Goal: Check status: Check status

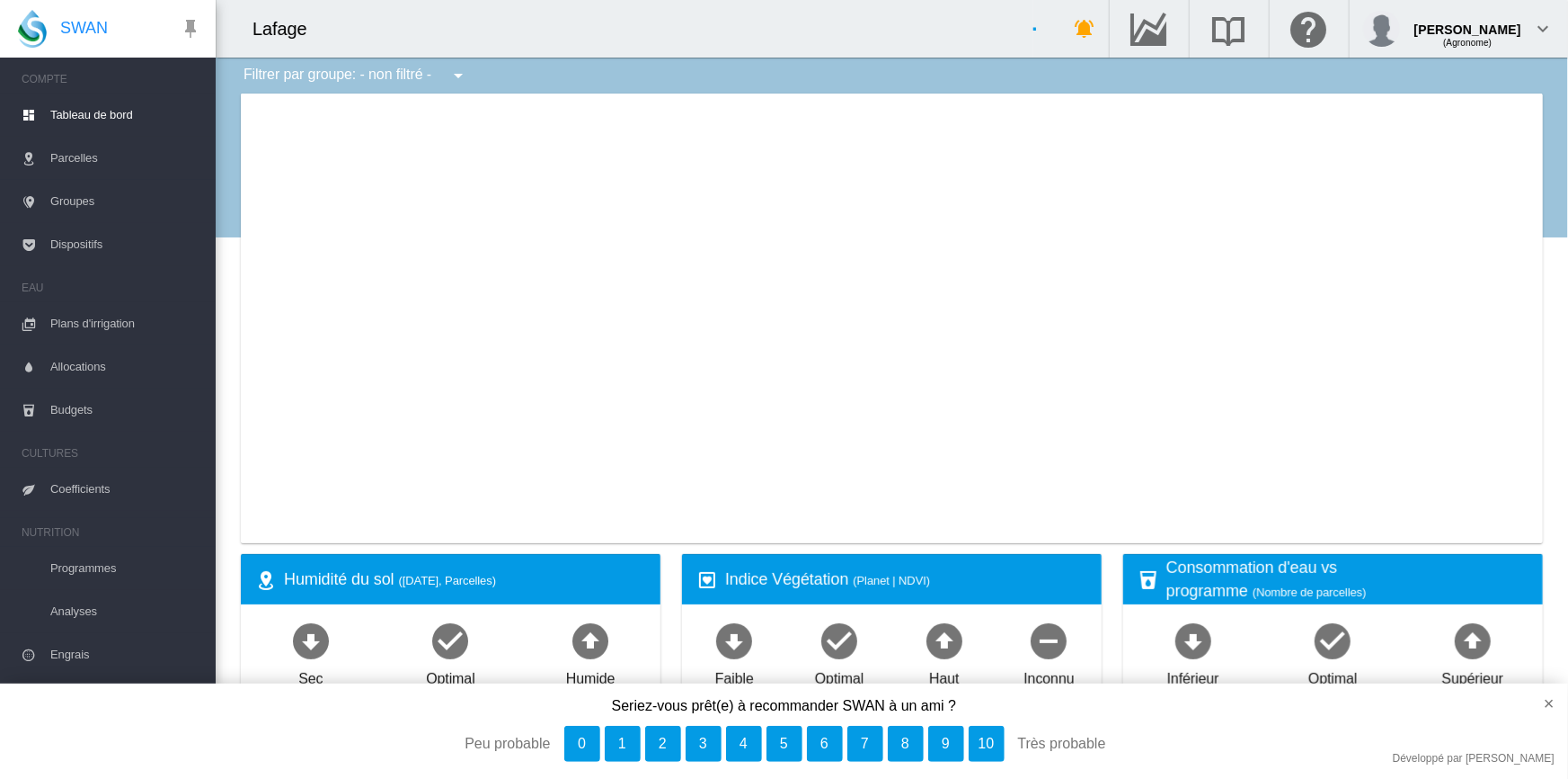
select select "**********"
type input "**********"
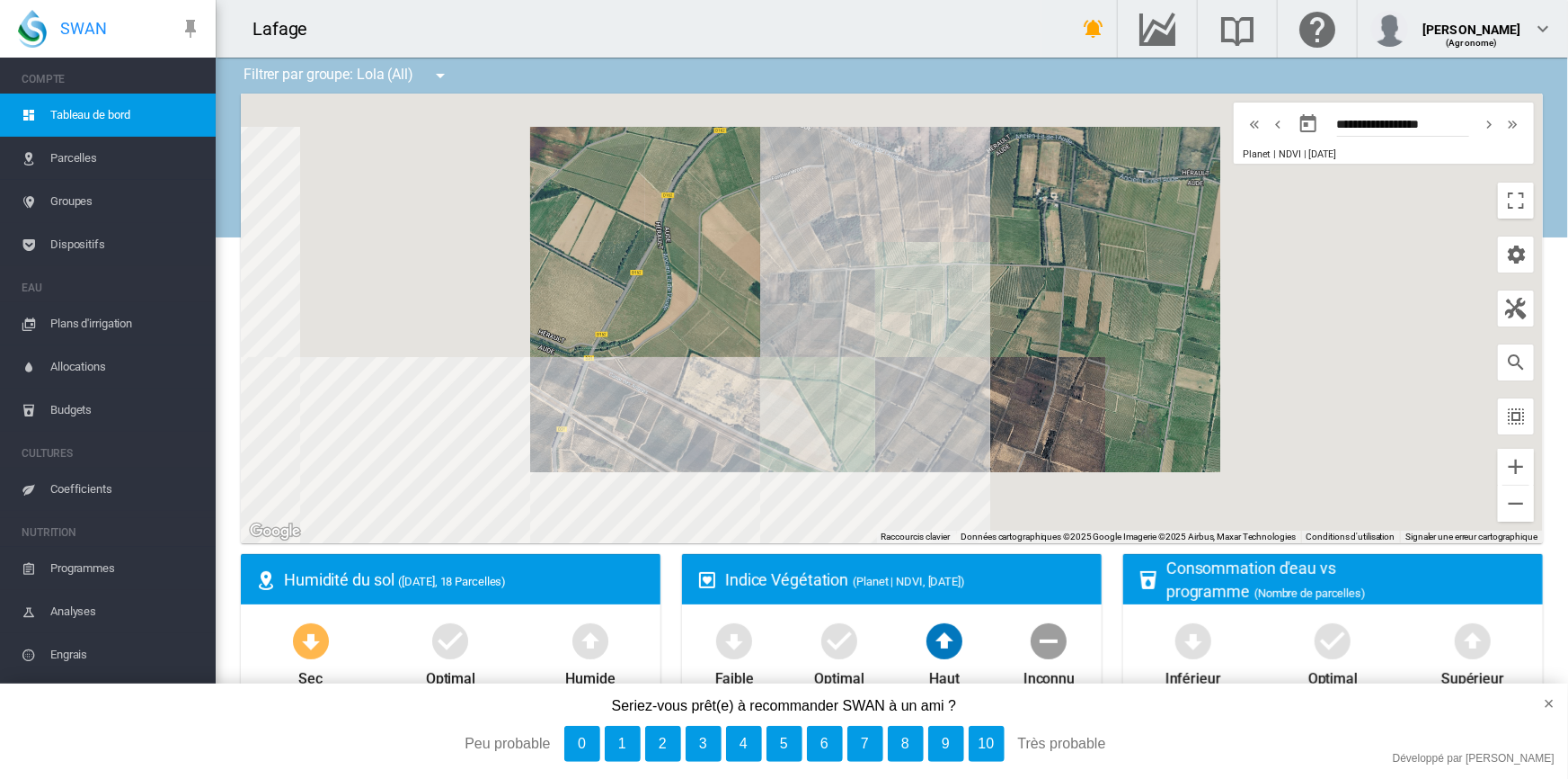
drag, startPoint x: 680, startPoint y: 427, endPoint x: 764, endPoint y: 338, distance: 122.4
click at [764, 338] on div at bounding box center [892, 318] width 1302 height 450
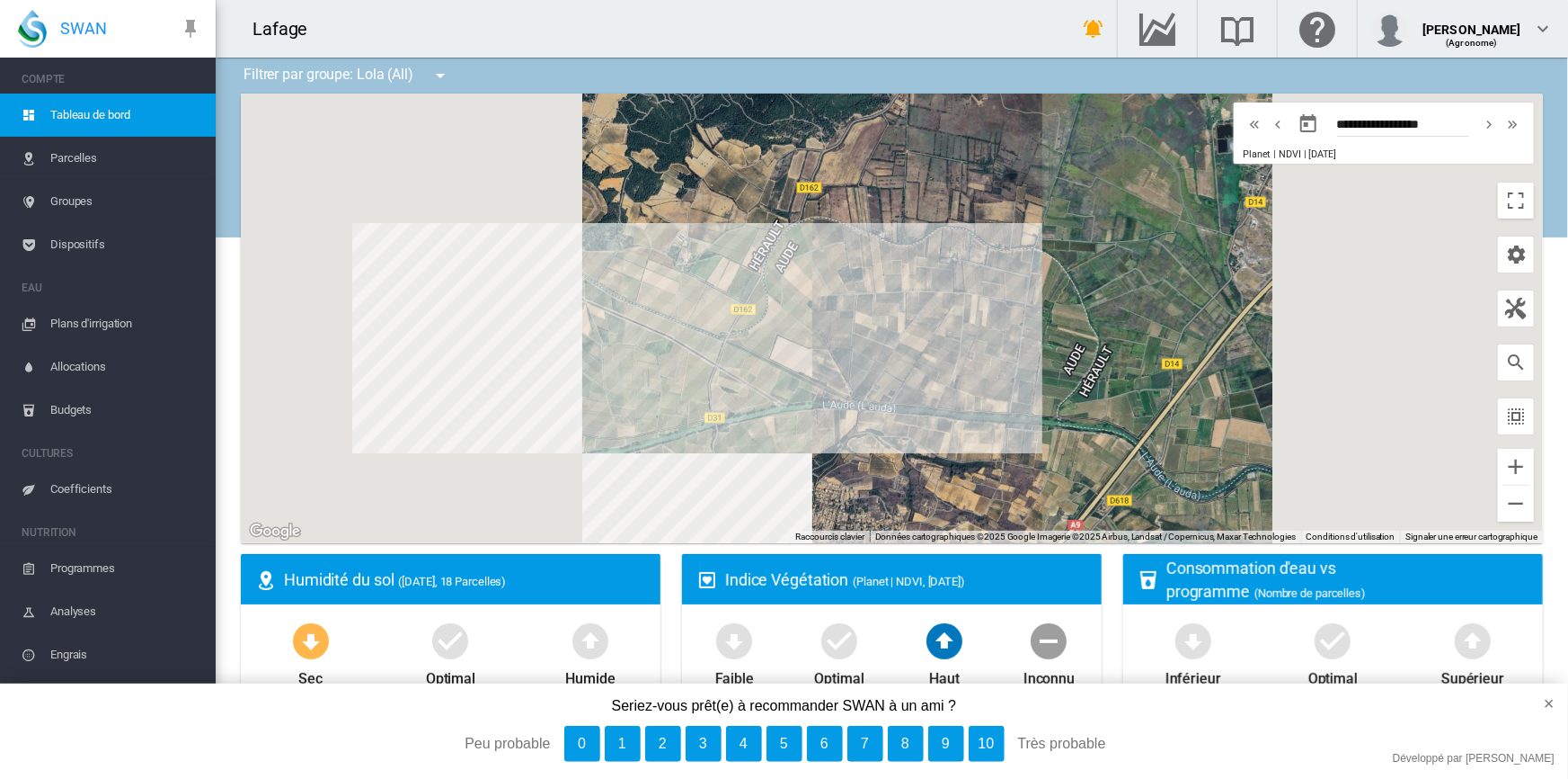
drag, startPoint x: 724, startPoint y: 362, endPoint x: 780, endPoint y: 351, distance: 57.1
click at [780, 351] on div at bounding box center [892, 318] width 1302 height 450
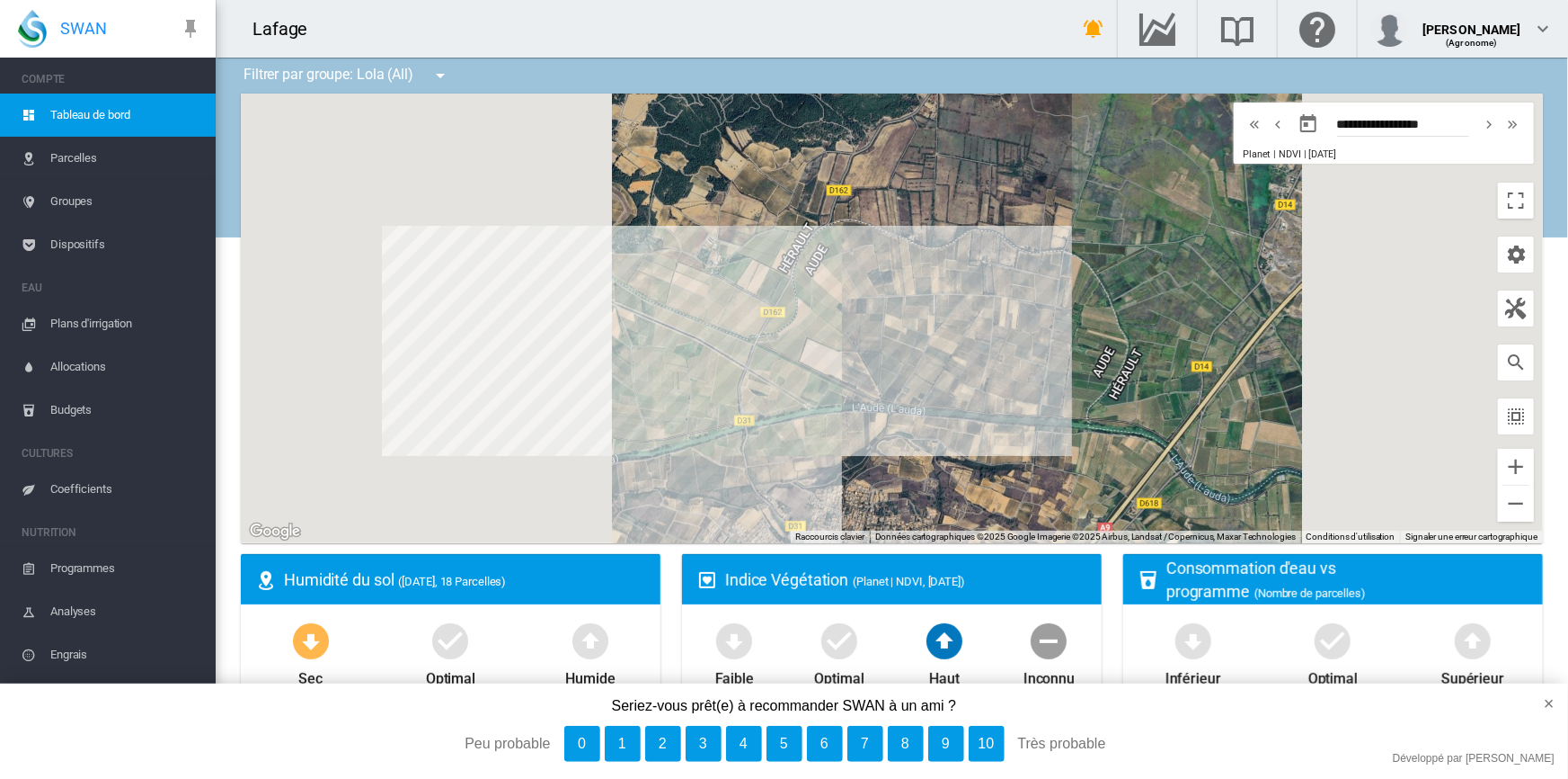
drag, startPoint x: 724, startPoint y: 352, endPoint x: 880, endPoint y: 373, distance: 157.4
click at [880, 373] on div at bounding box center [892, 318] width 1302 height 450
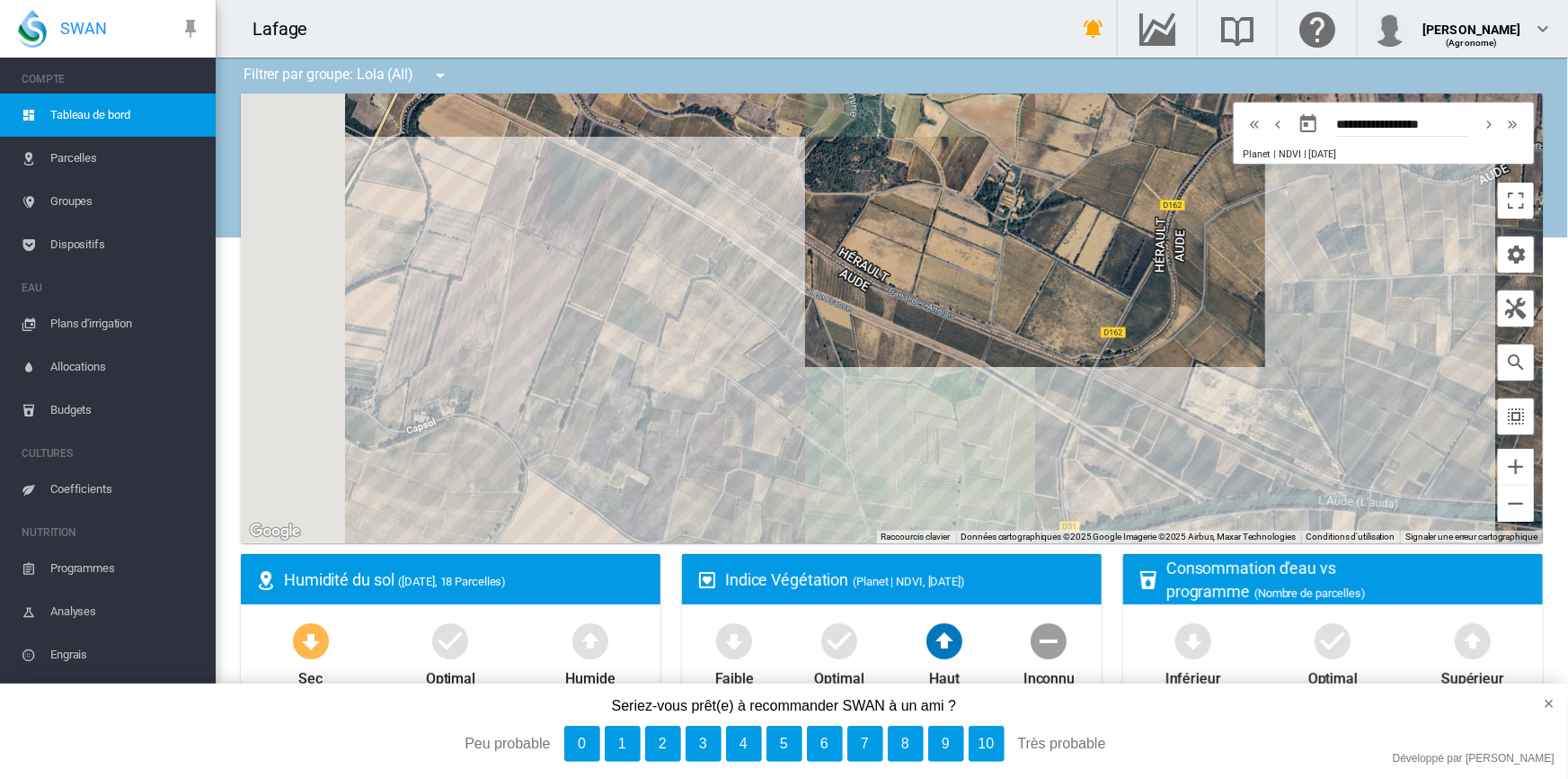
drag, startPoint x: 718, startPoint y: 358, endPoint x: 841, endPoint y: 384, distance: 125.7
click at [841, 384] on div at bounding box center [892, 318] width 1302 height 450
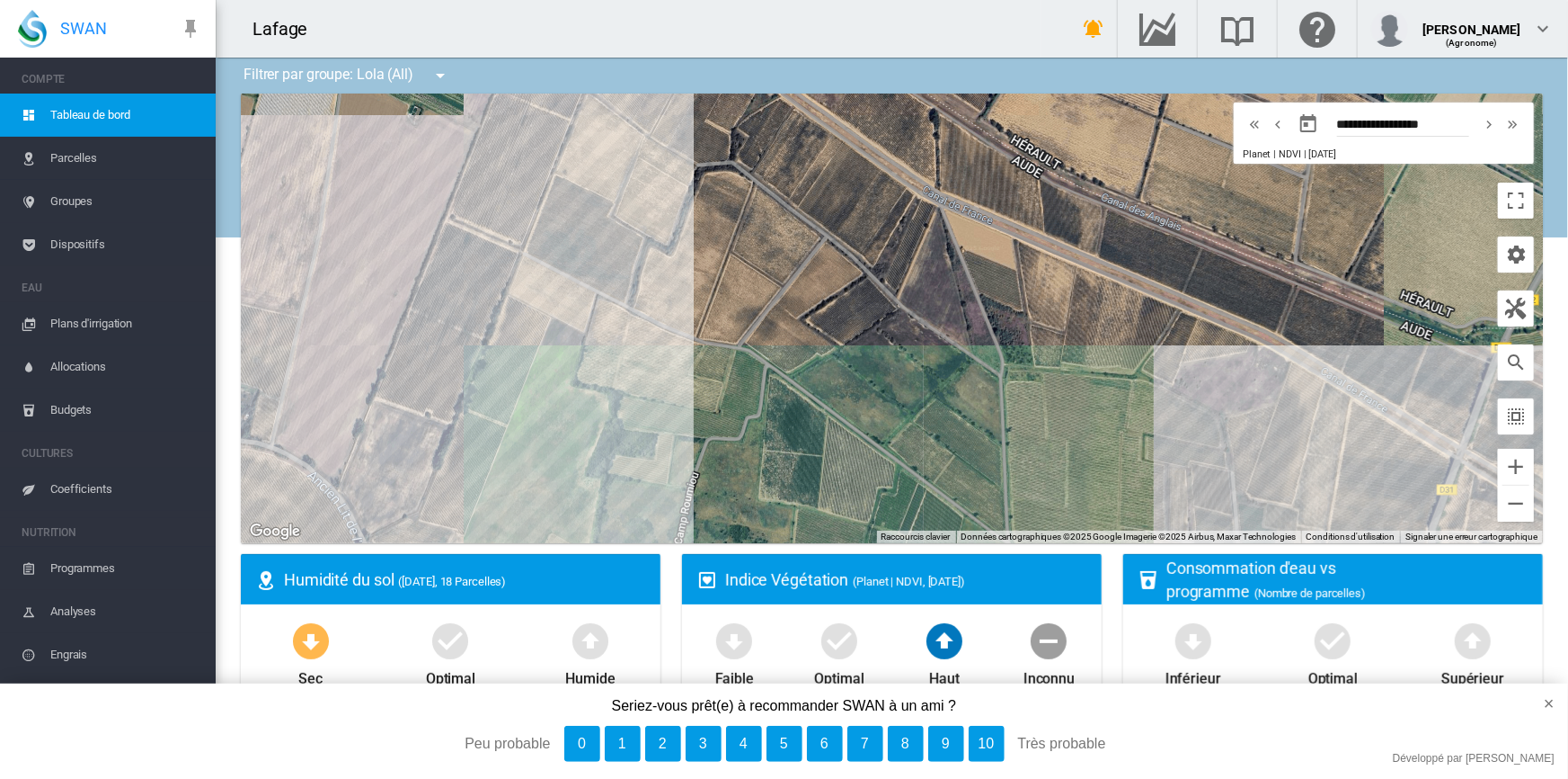
drag, startPoint x: 713, startPoint y: 383, endPoint x: 880, endPoint y: 379, distance: 167.0
click at [880, 379] on div at bounding box center [892, 318] width 1302 height 450
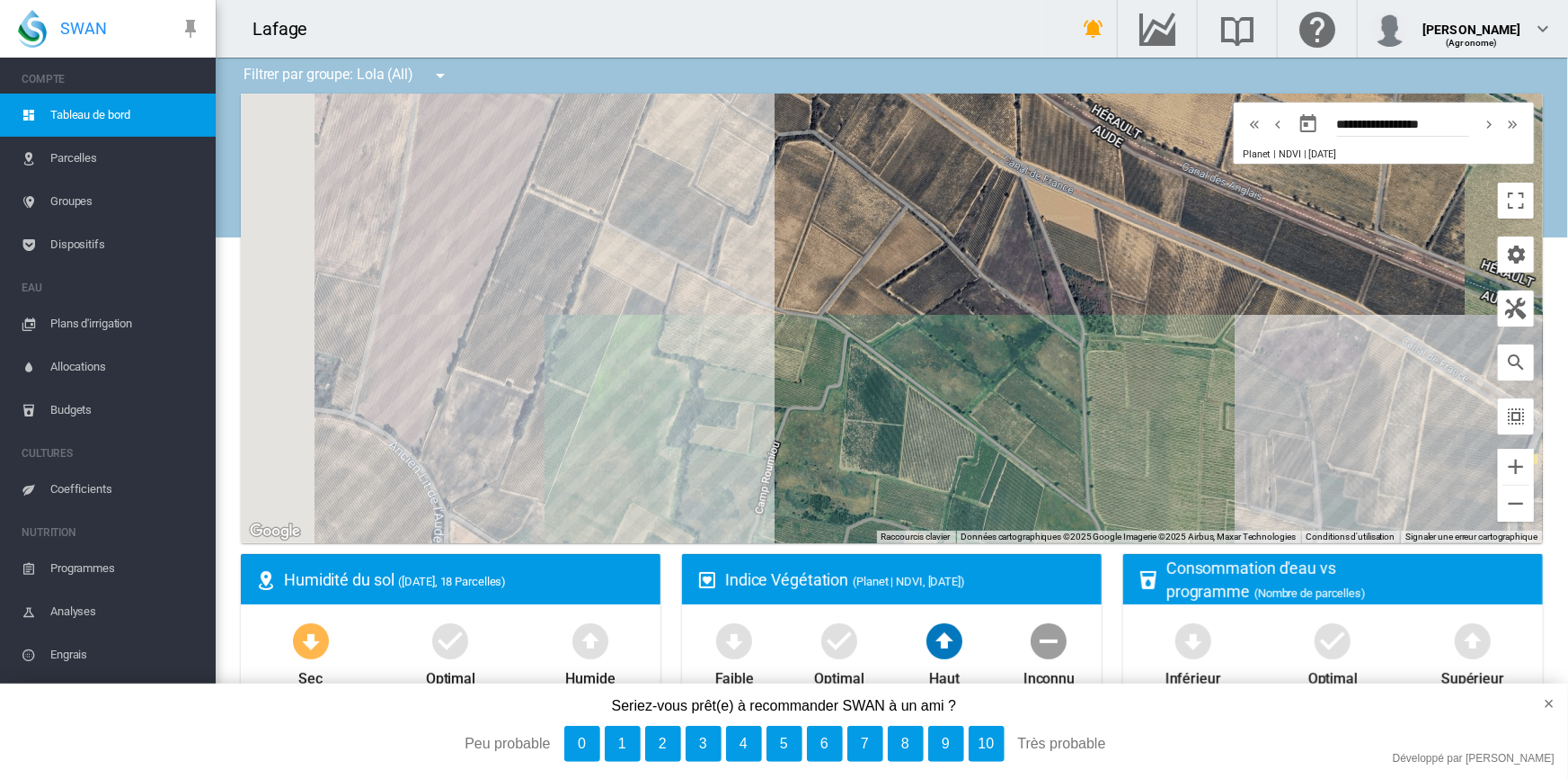
click at [856, 344] on div at bounding box center [892, 318] width 1302 height 450
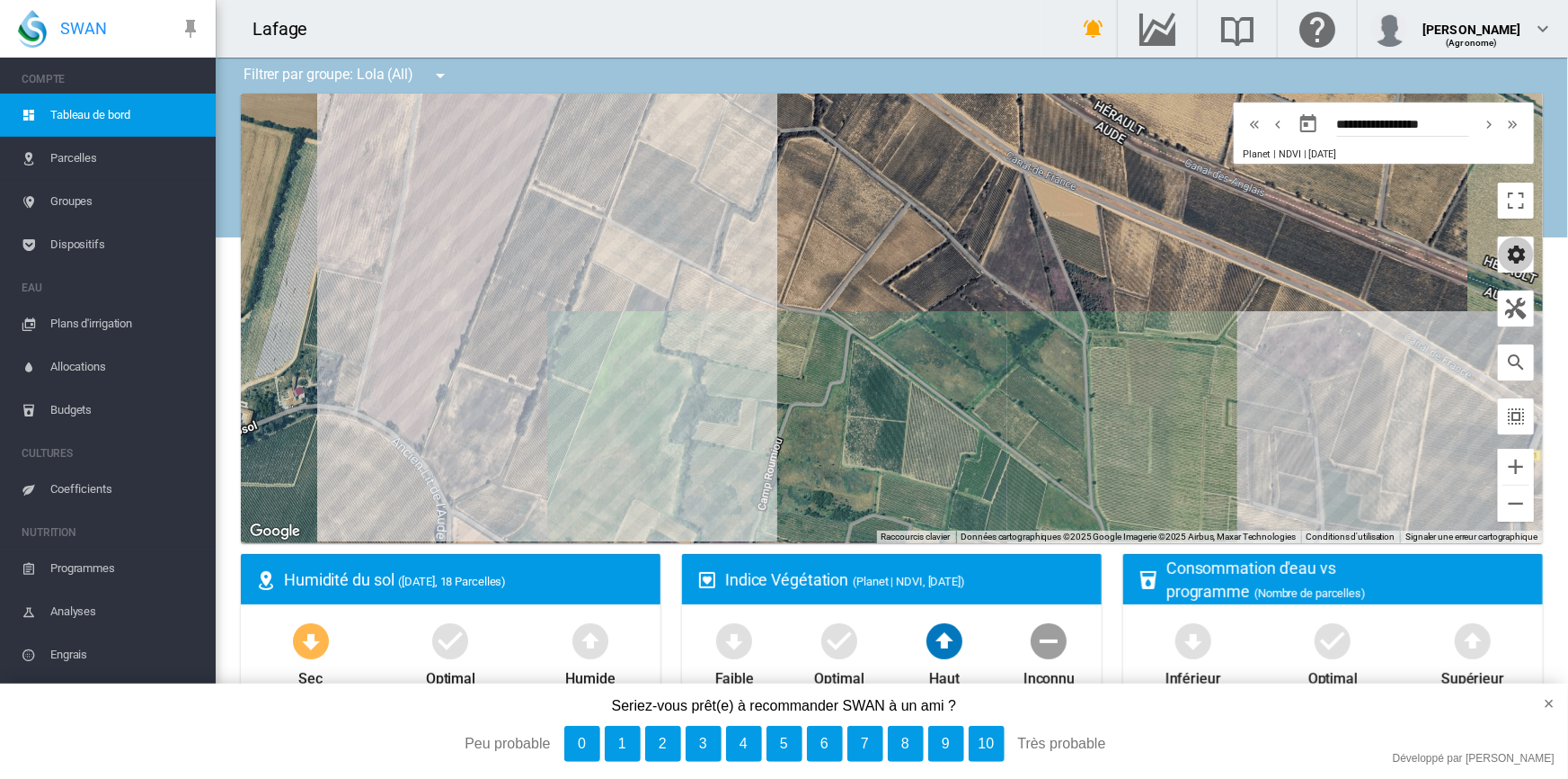
click at [1506, 260] on md-icon "icon-cog" at bounding box center [1516, 255] width 21 height 21
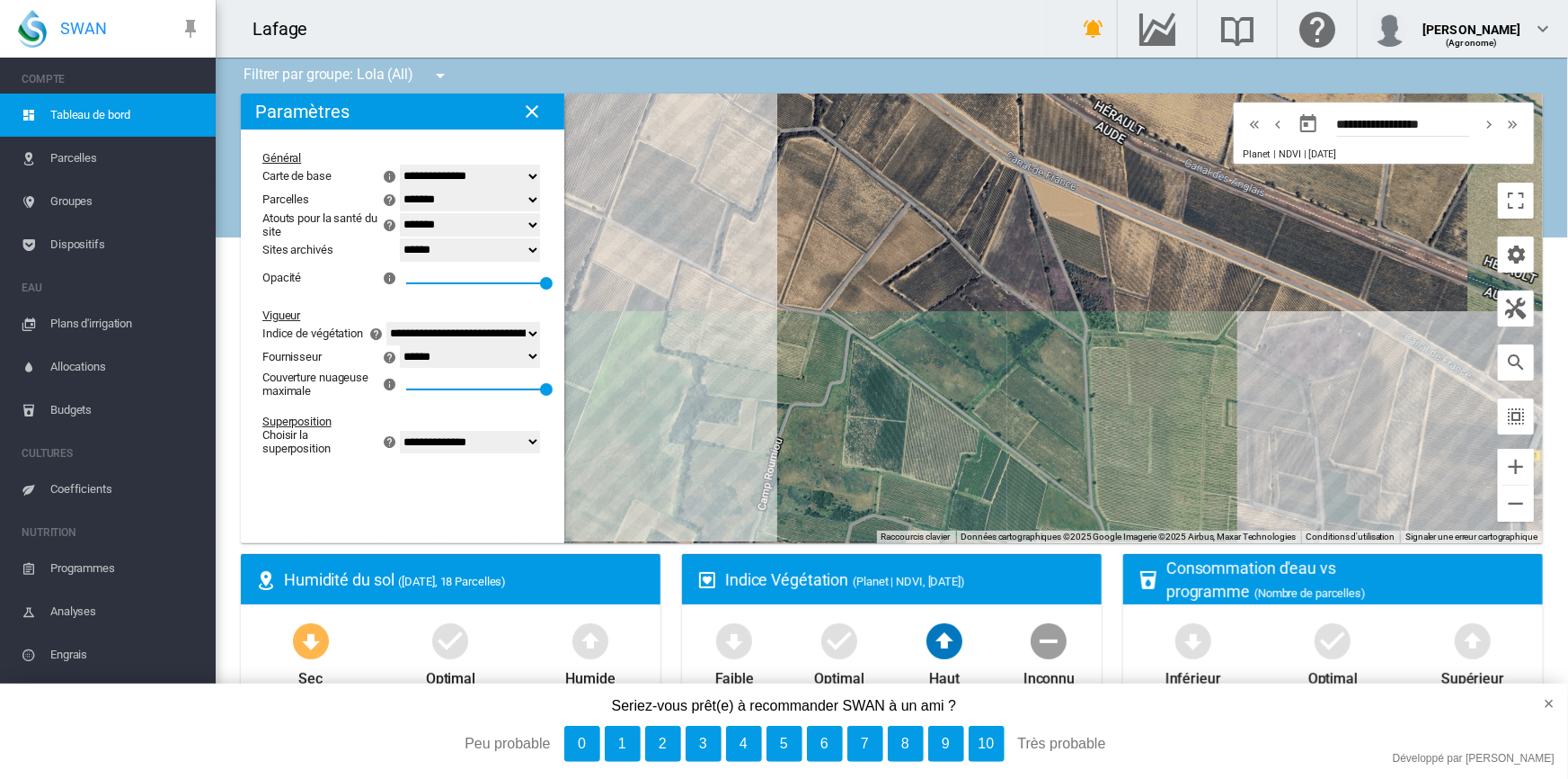
click at [430, 454] on select "**********" at bounding box center [470, 442] width 140 height 23
select select "********"
click at [400, 443] on select "**********" at bounding box center [470, 442] width 140 height 23
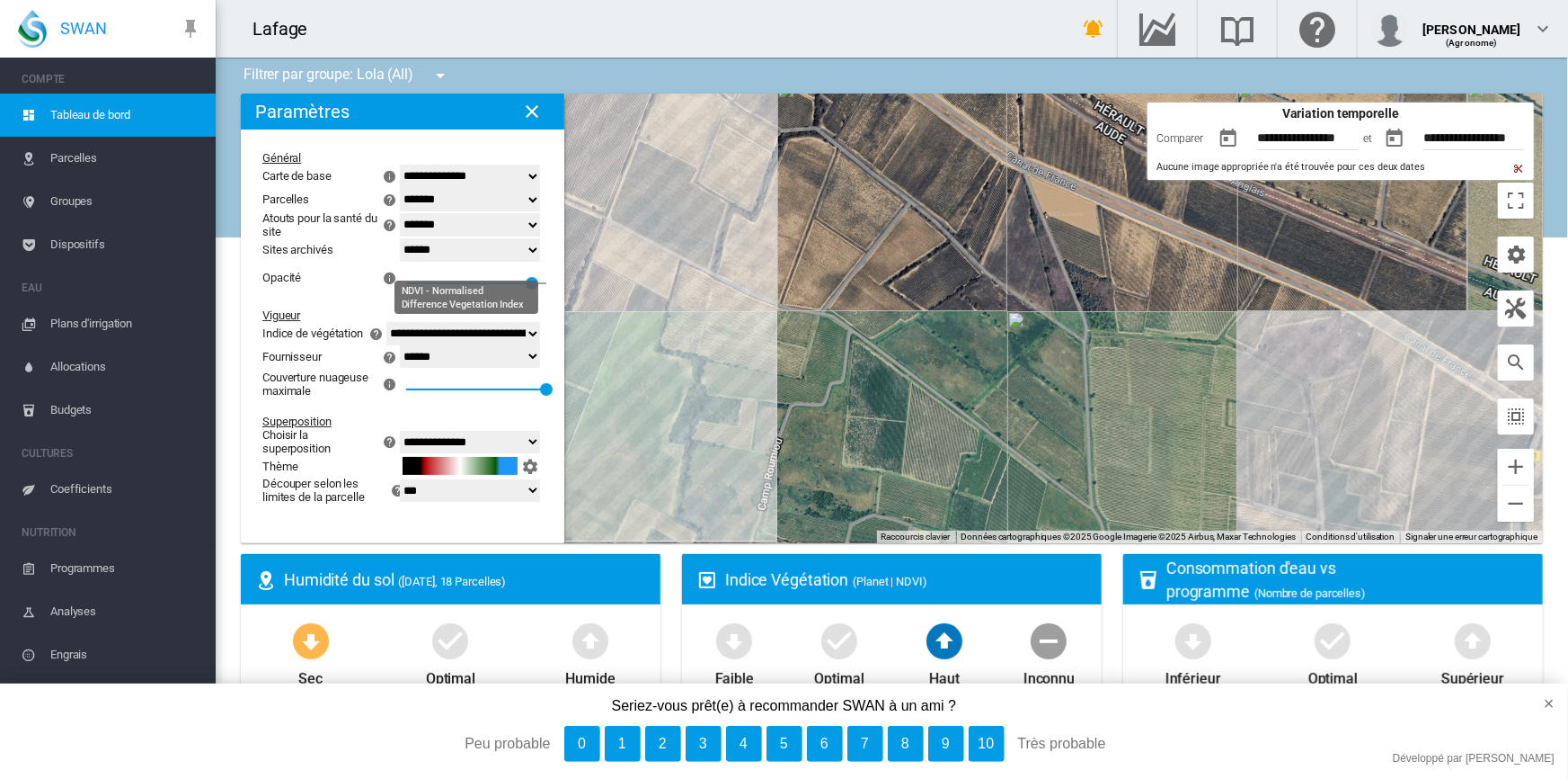
click at [532, 342] on select "**********" at bounding box center [463, 333] width 154 height 23
click at [529, 450] on select "**********" at bounding box center [470, 442] width 140 height 23
click at [1554, 702] on button "×" at bounding box center [1541, 702] width 53 height 39
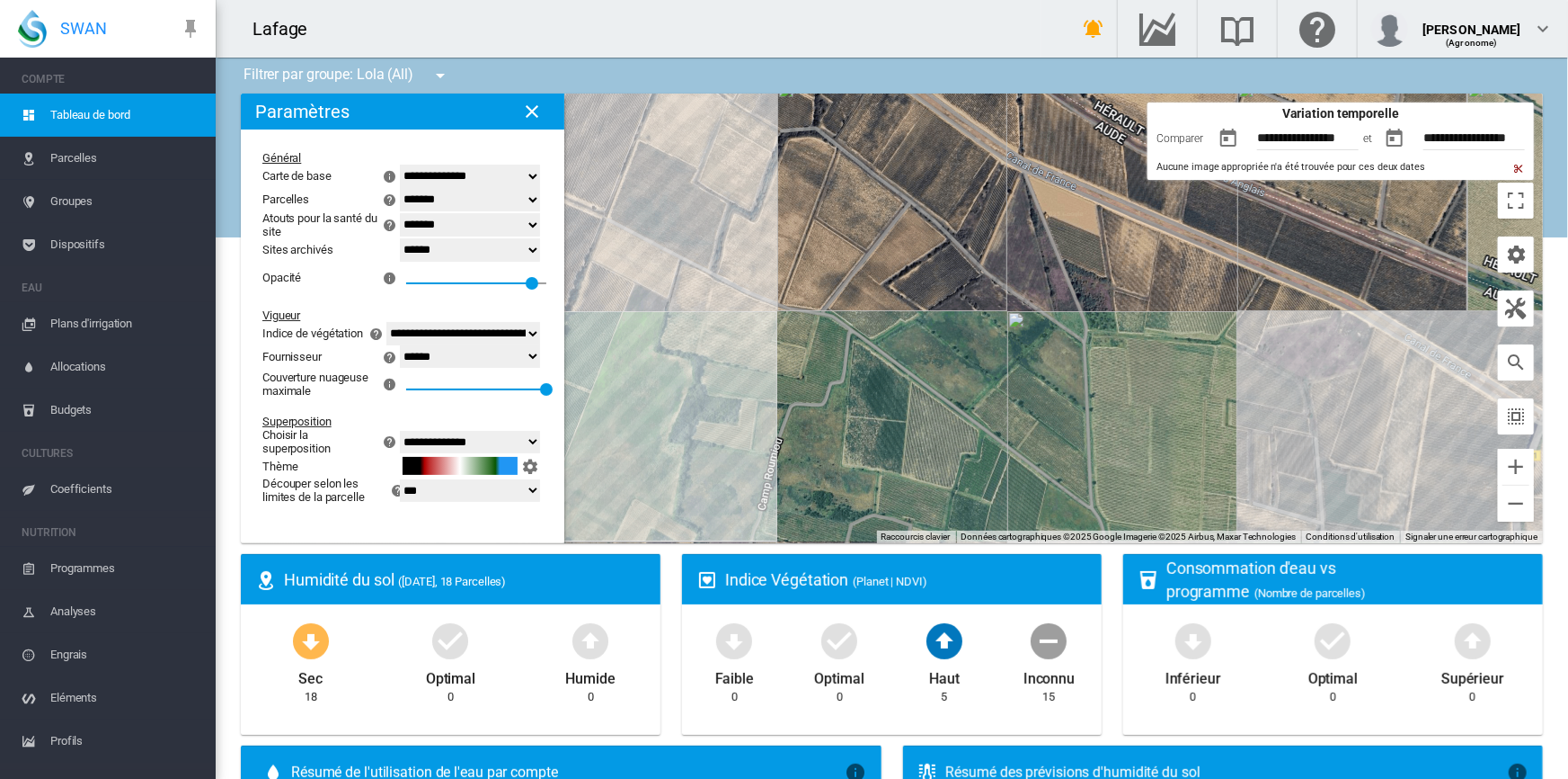
click at [423, 369] on select "**********" at bounding box center [470, 356] width 140 height 23
select select "**********"
click at [400, 356] on select "**********" at bounding box center [470, 356] width 140 height 23
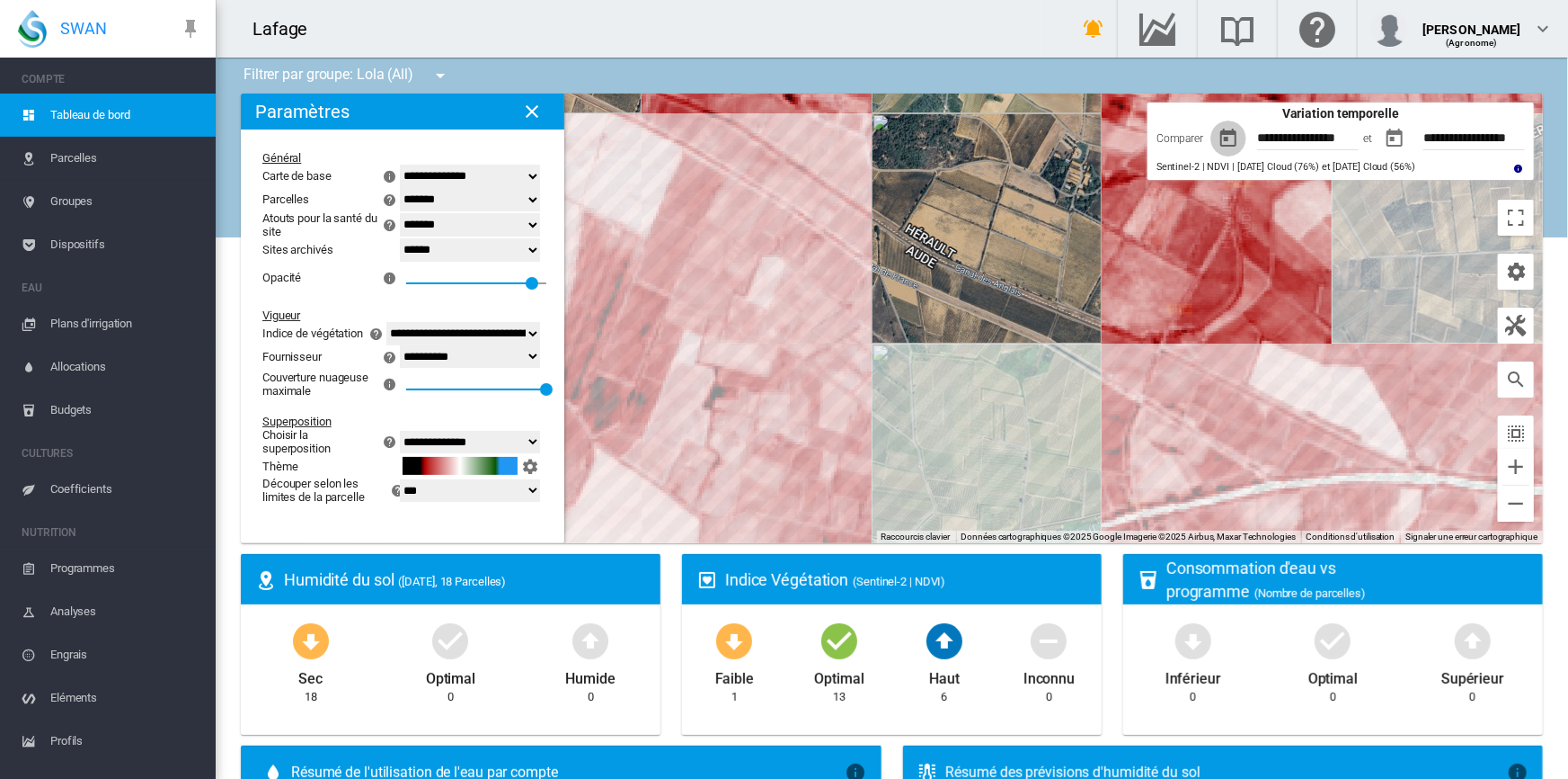
click at [1216, 139] on button "button" at bounding box center [1228, 137] width 36 height 36
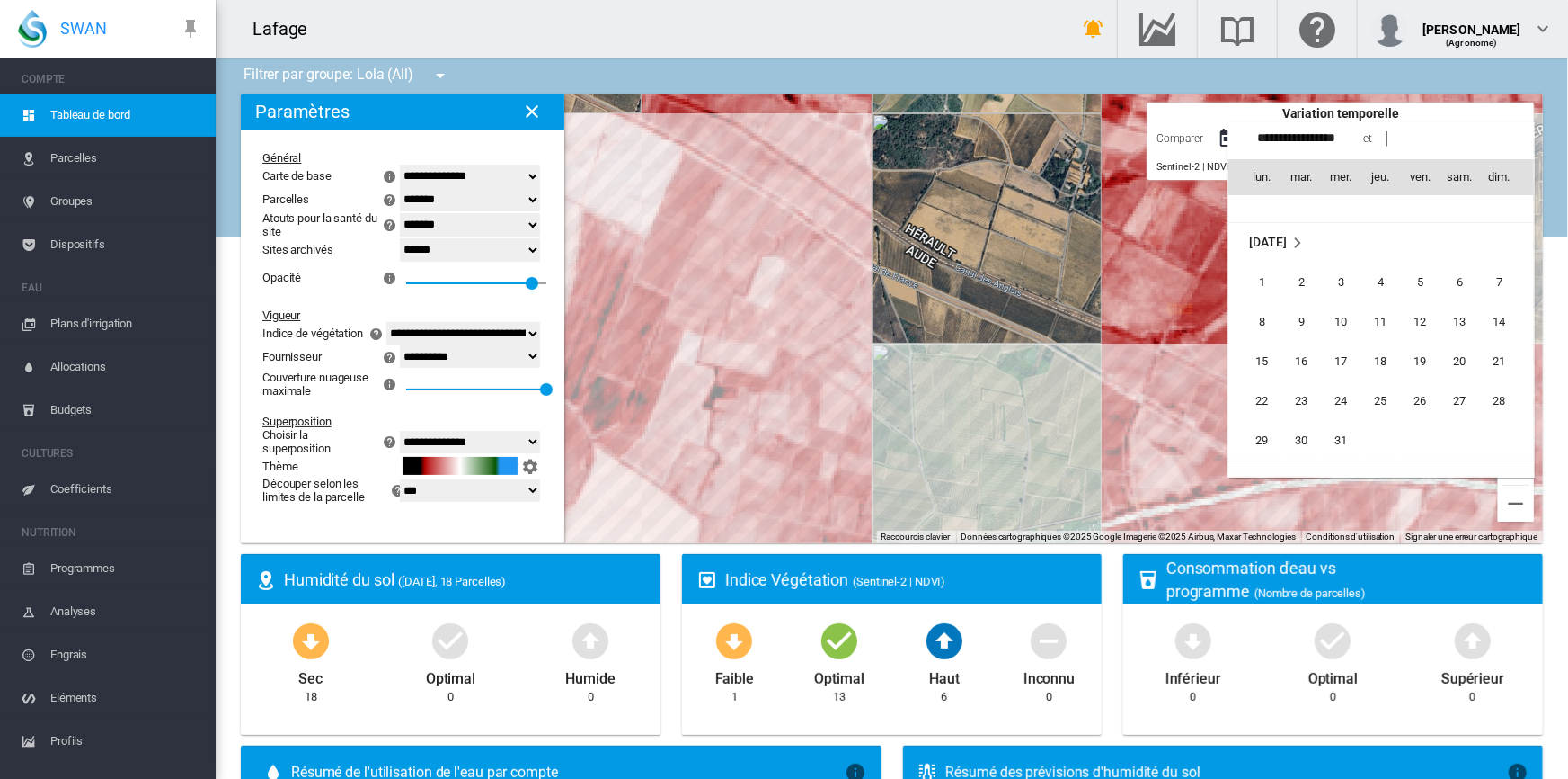
scroll to position [412980, 0]
click at [1263, 427] on span "1" at bounding box center [1262, 426] width 36 height 36
type input "**********"
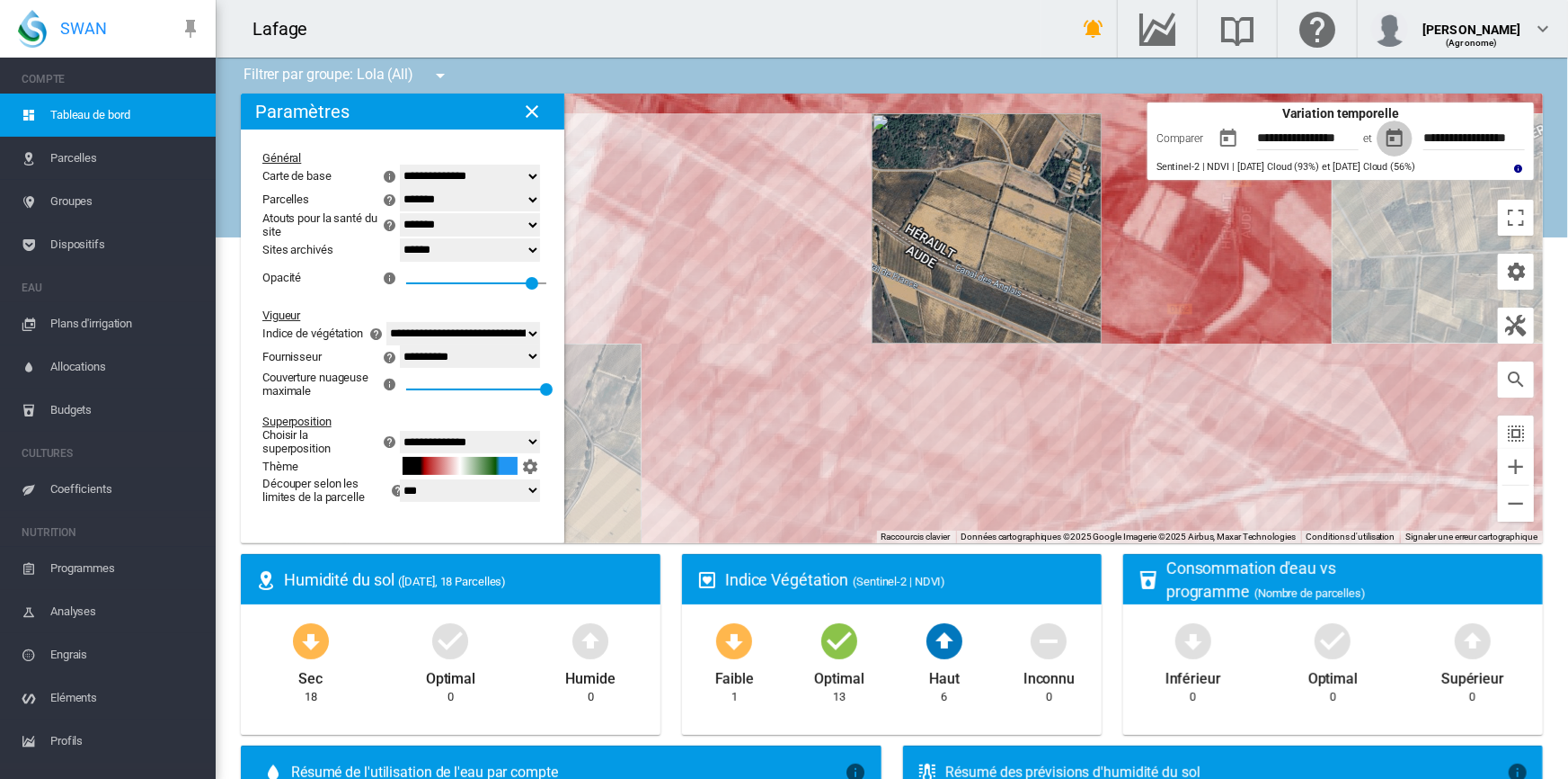
click at [1385, 138] on button "button" at bounding box center [1394, 137] width 36 height 36
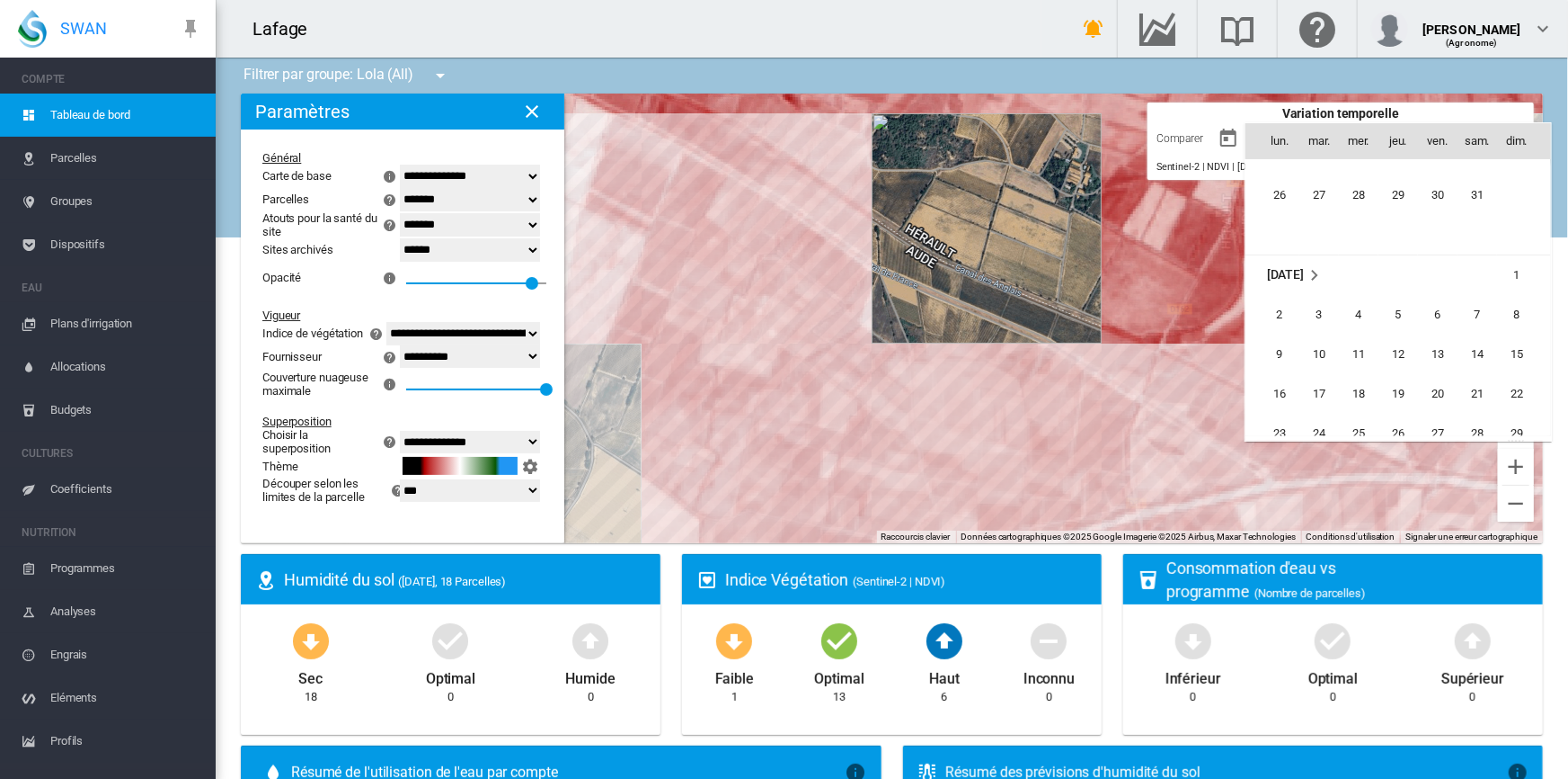
scroll to position [2599, 0]
click at [1510, 201] on span "1" at bounding box center [1516, 201] width 36 height 36
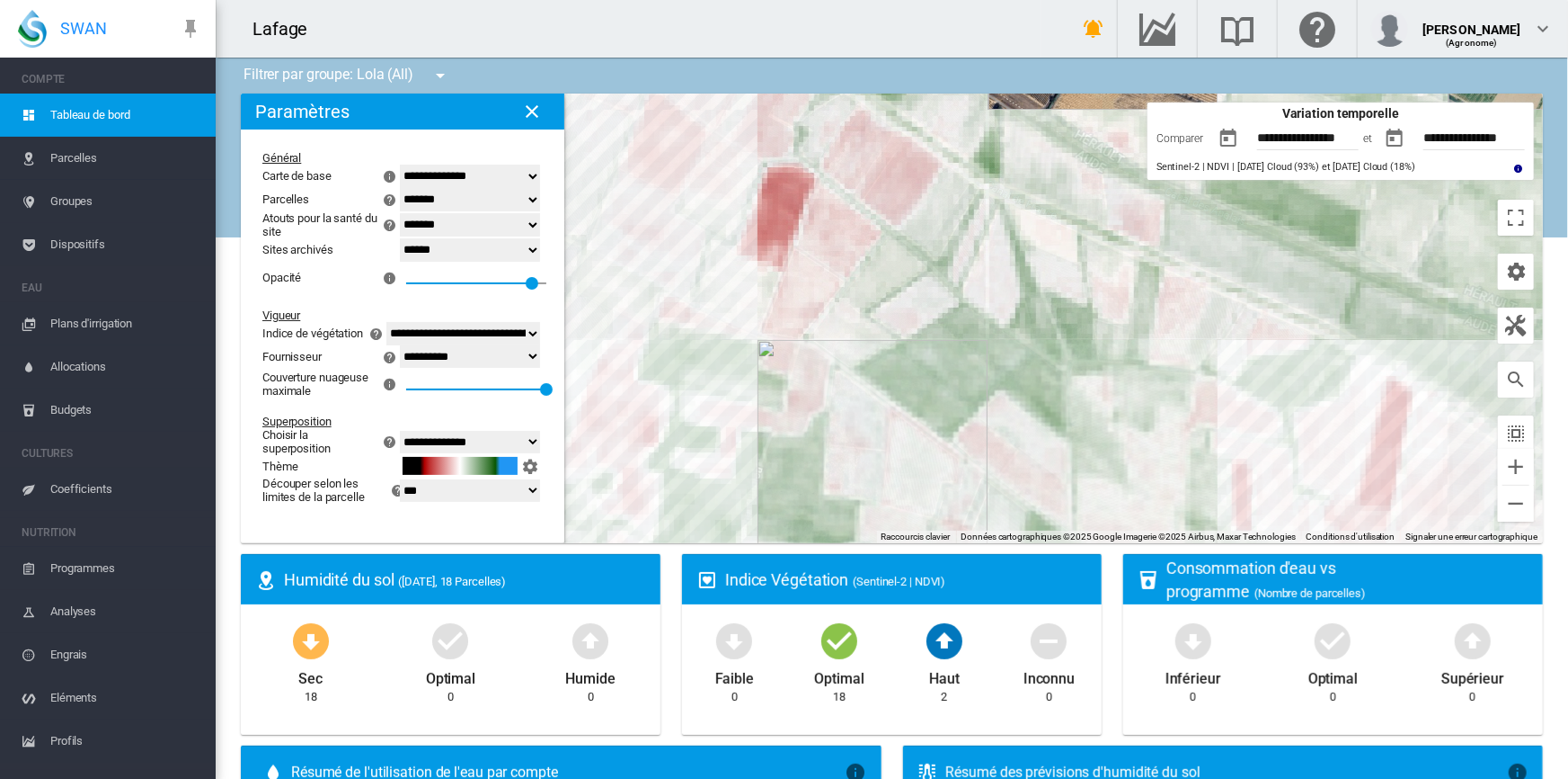
drag, startPoint x: 757, startPoint y: 402, endPoint x: 871, endPoint y: 398, distance: 114.1
click at [871, 398] on div at bounding box center [892, 318] width 1302 height 450
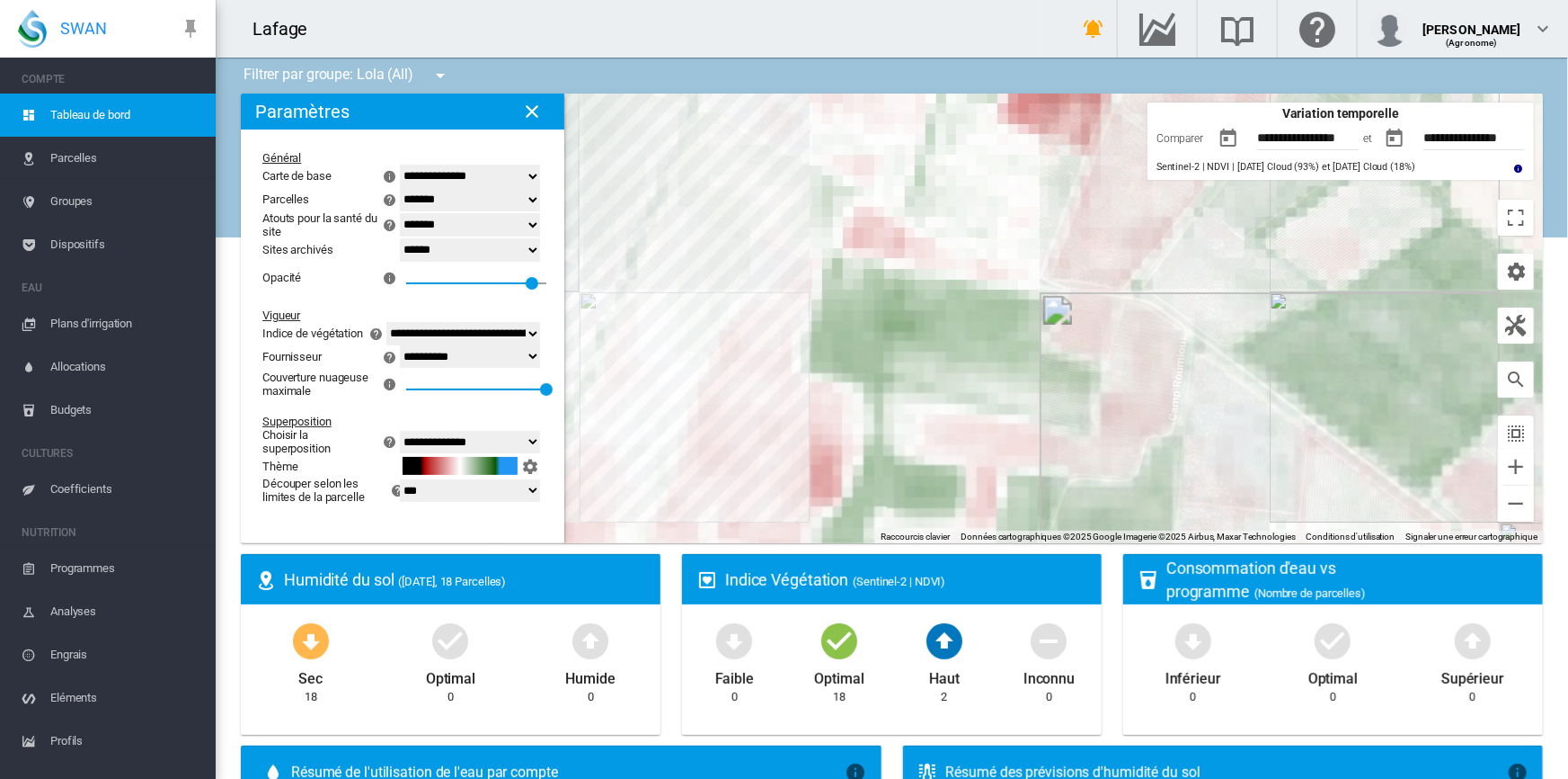
drag, startPoint x: 853, startPoint y: 389, endPoint x: 1101, endPoint y: 407, distance: 248.7
click at [1101, 407] on div at bounding box center [892, 318] width 1302 height 450
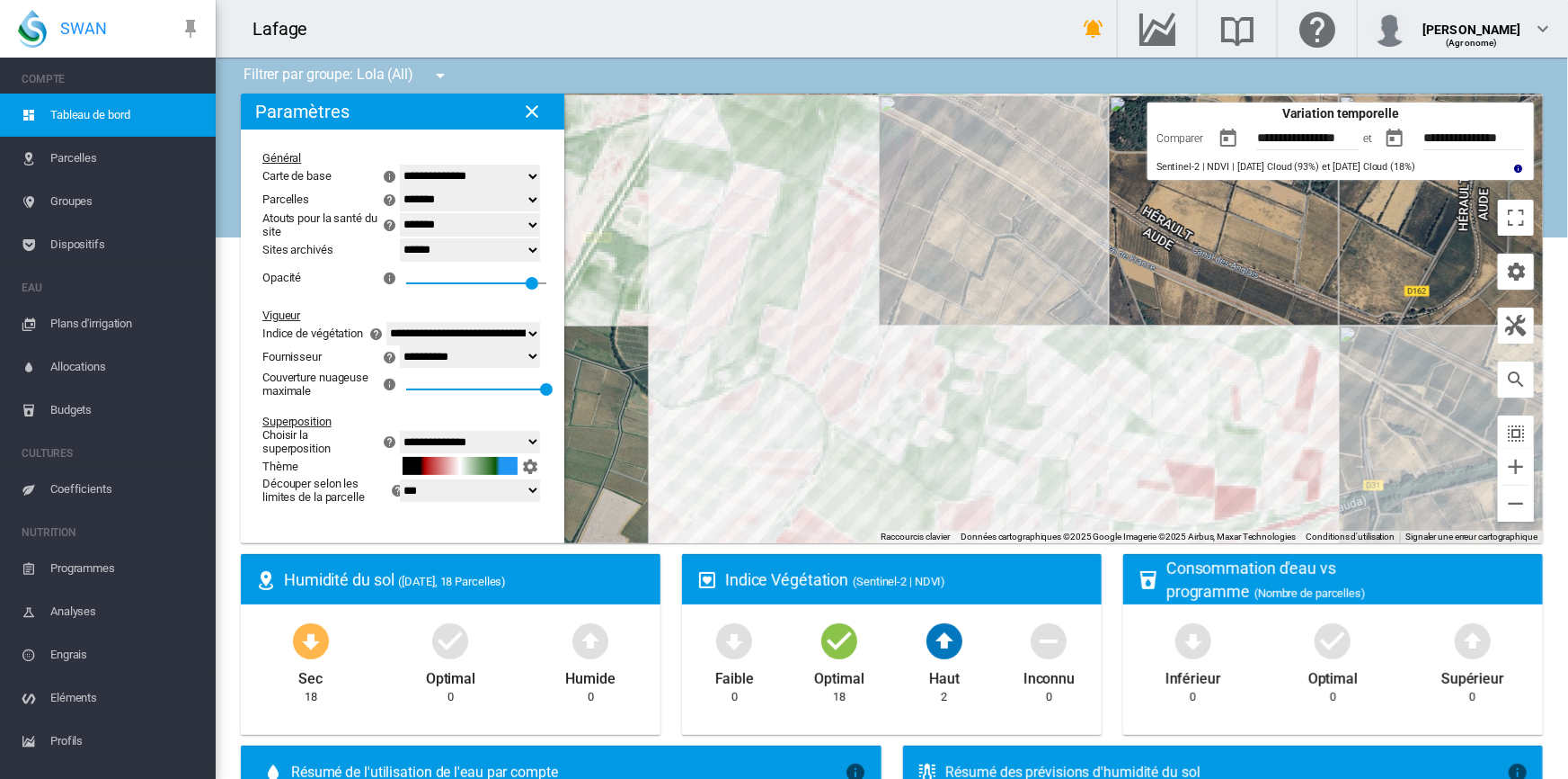
drag, startPoint x: 1007, startPoint y: 386, endPoint x: 960, endPoint y: 357, distance: 55.2
click at [960, 357] on div at bounding box center [892, 318] width 1302 height 450
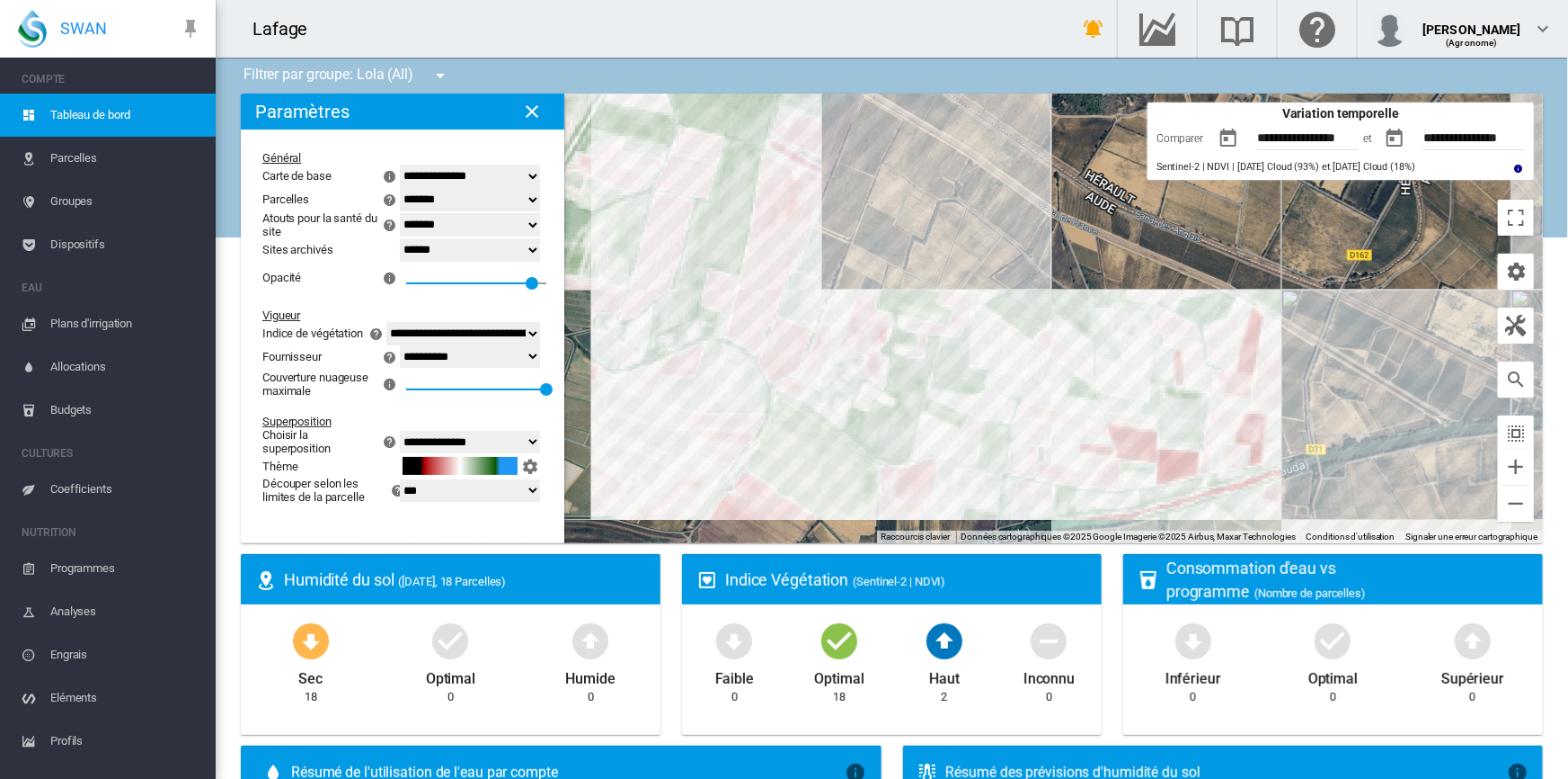
drag, startPoint x: 933, startPoint y: 350, endPoint x: 889, endPoint y: 321, distance: 52.7
click at [889, 321] on div at bounding box center [892, 318] width 1302 height 450
click at [1378, 143] on button "button" at bounding box center [1394, 137] width 36 height 36
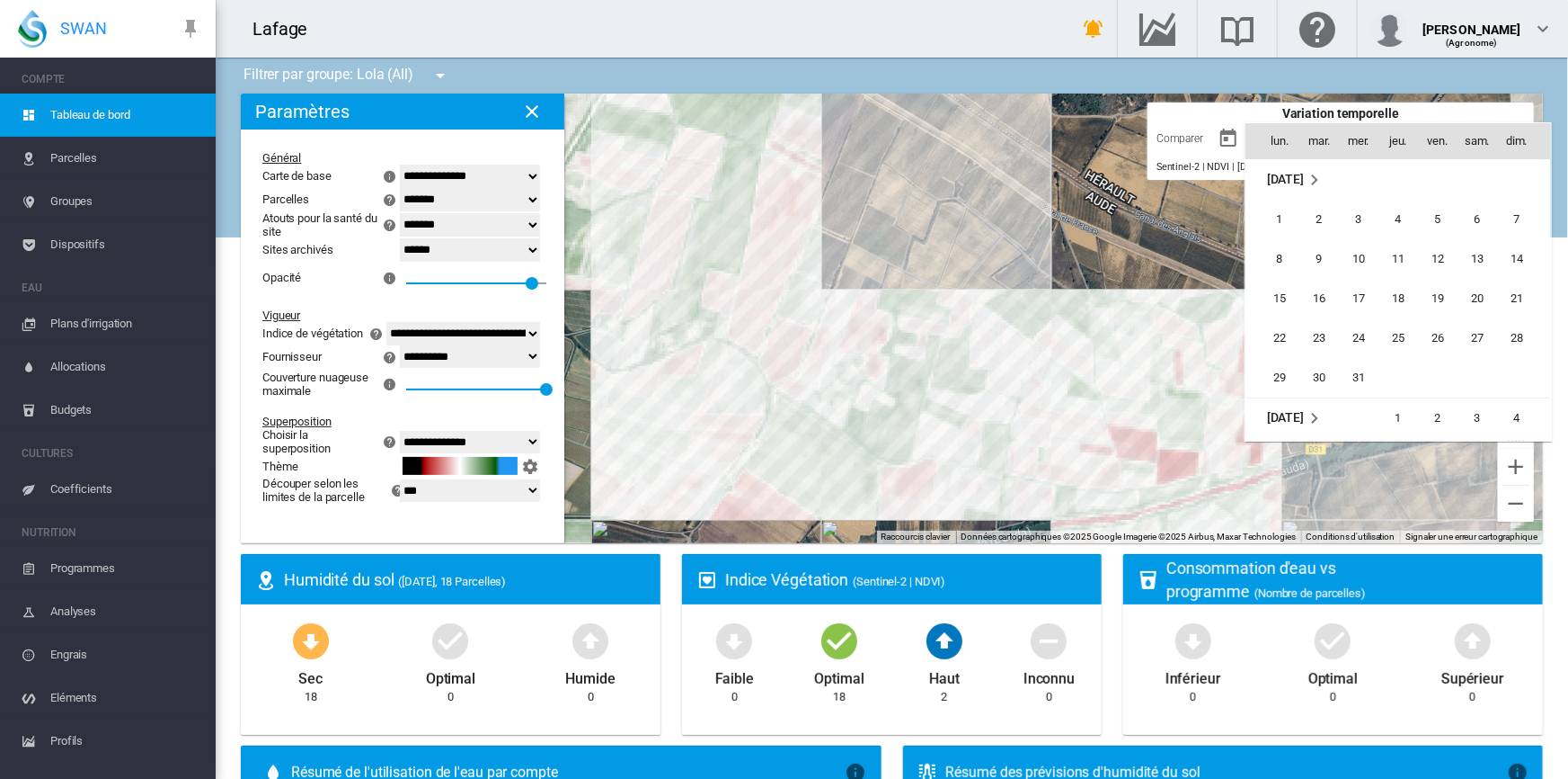
scroll to position [81, 0]
click at [1402, 343] on span "1" at bounding box center [1398, 336] width 36 height 36
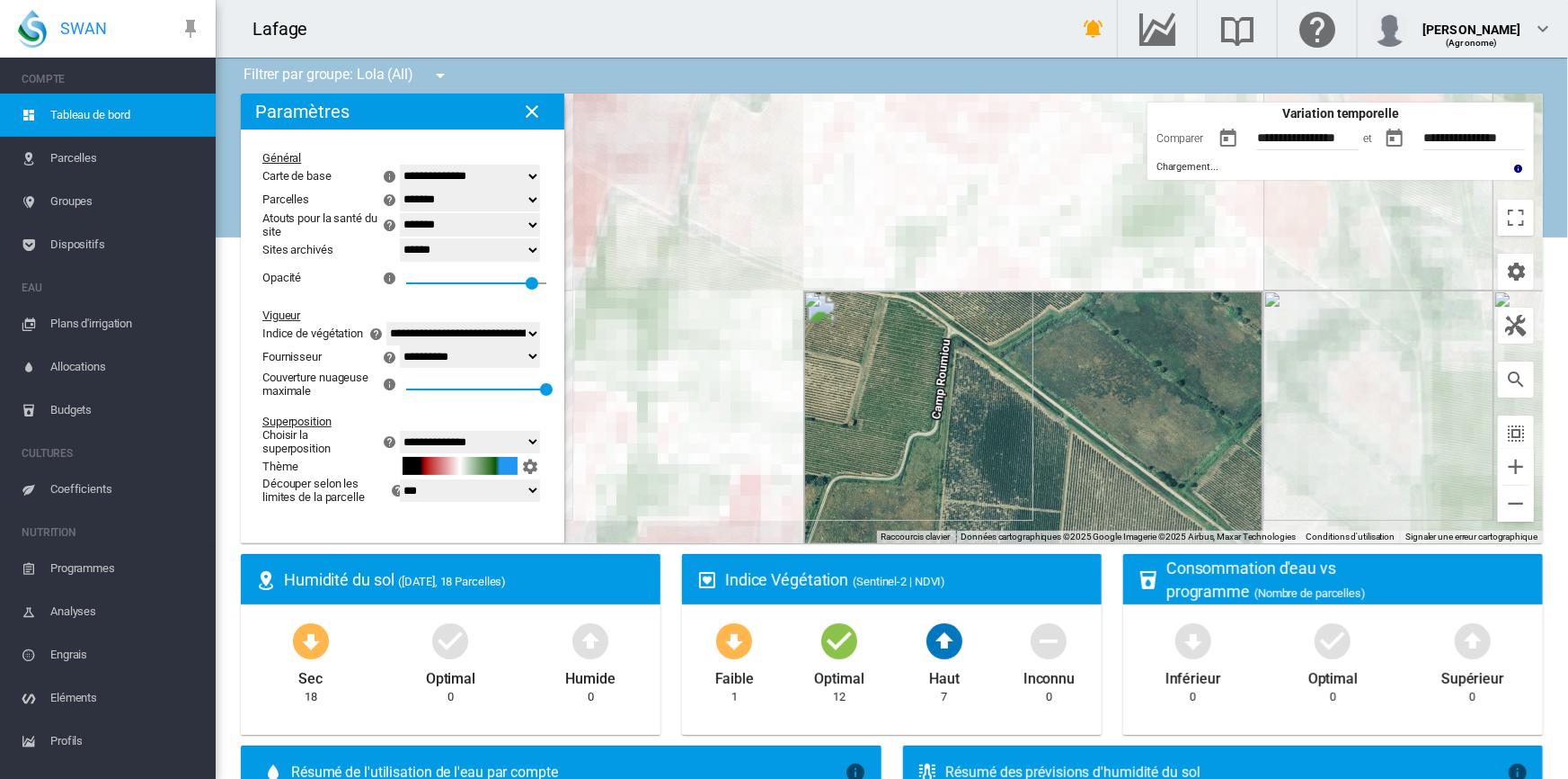
drag, startPoint x: 996, startPoint y: 373, endPoint x: 1101, endPoint y: 284, distance: 137.6
click at [1101, 284] on div at bounding box center [892, 318] width 1302 height 450
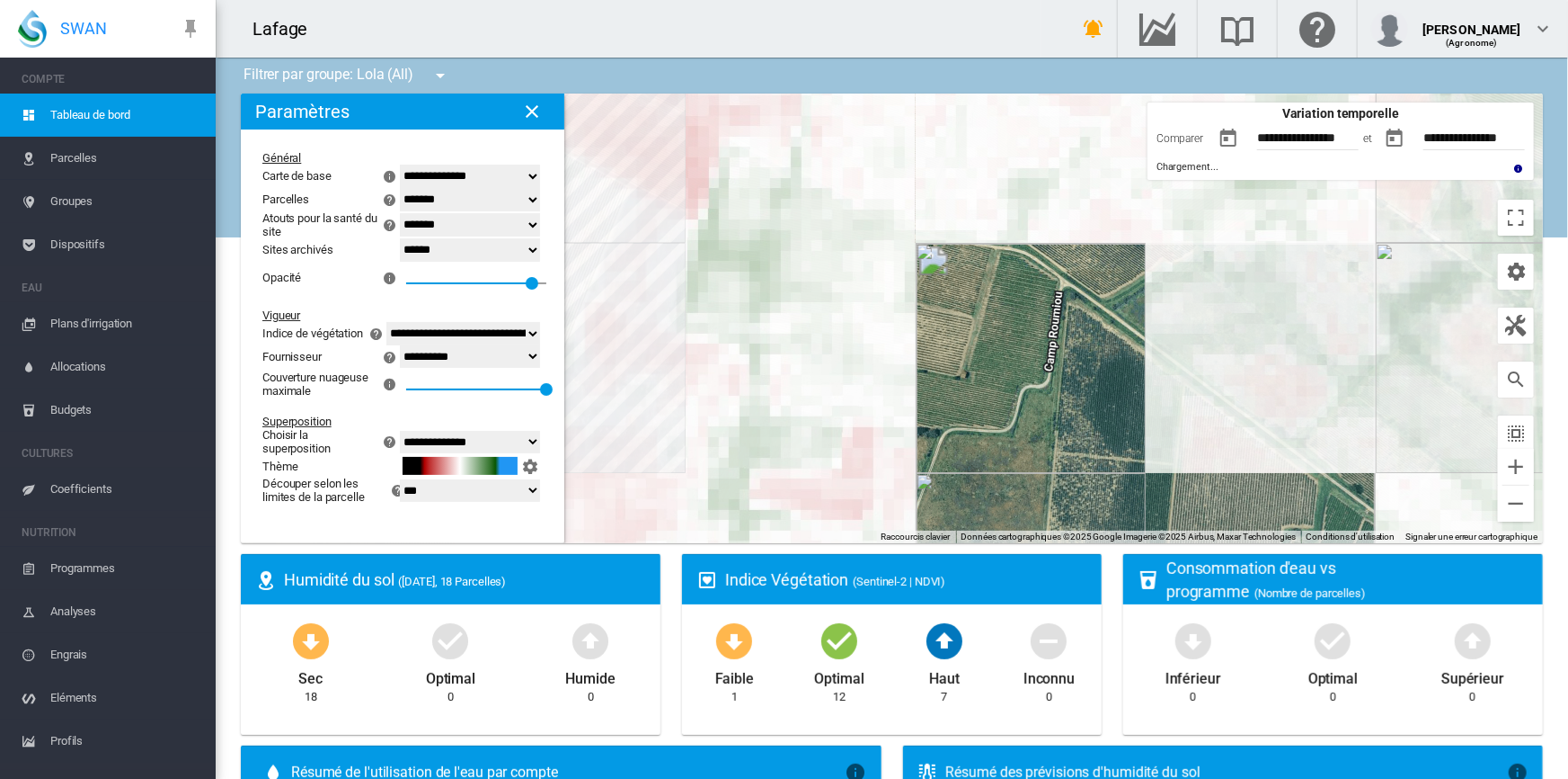
drag, startPoint x: 1032, startPoint y: 347, endPoint x: 1146, endPoint y: 300, distance: 123.3
click at [1146, 300] on div at bounding box center [892, 318] width 1302 height 450
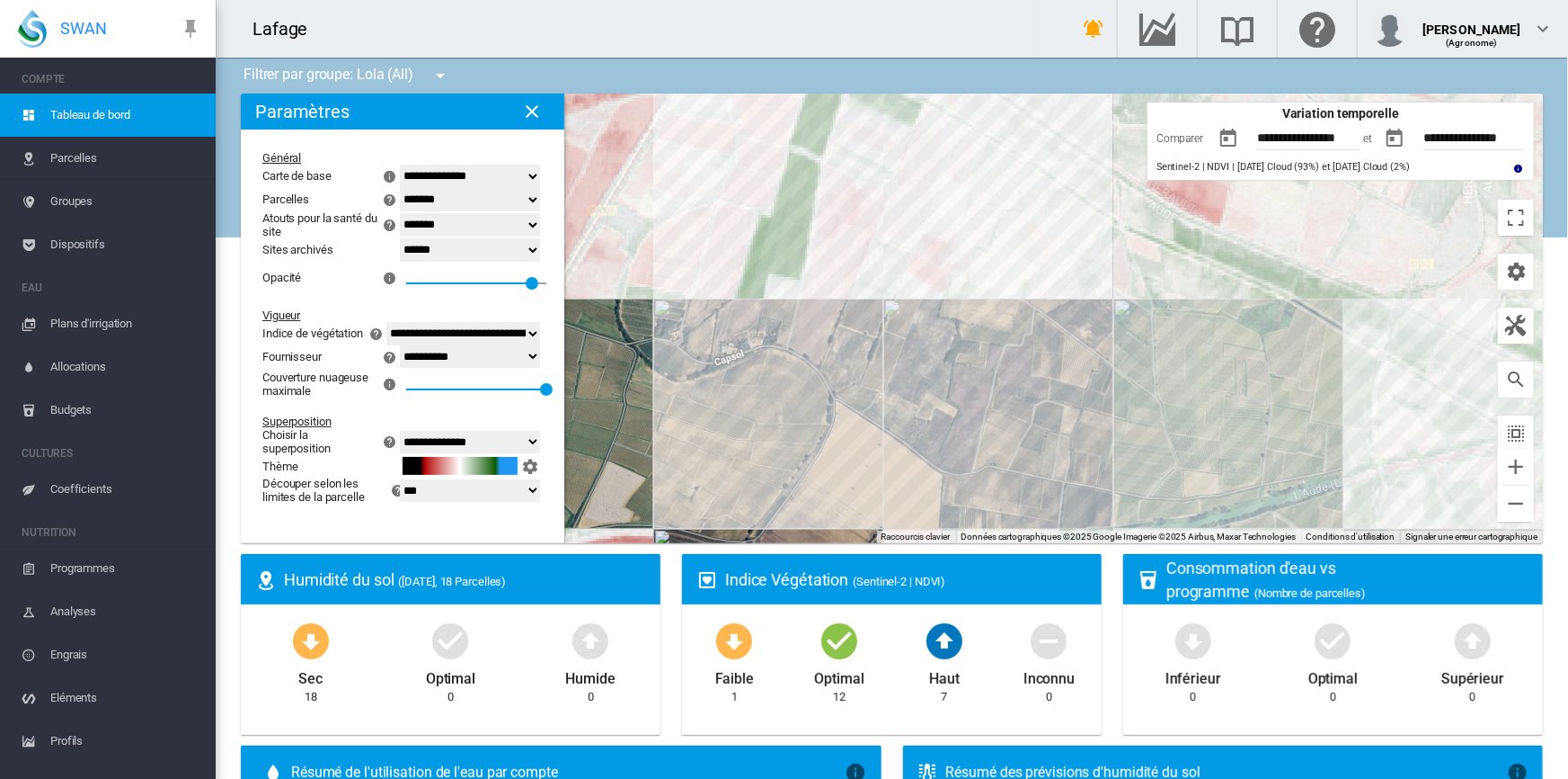
drag, startPoint x: 1087, startPoint y: 316, endPoint x: 1028, endPoint y: 329, distance: 60.4
click at [1028, 329] on div at bounding box center [892, 318] width 1302 height 450
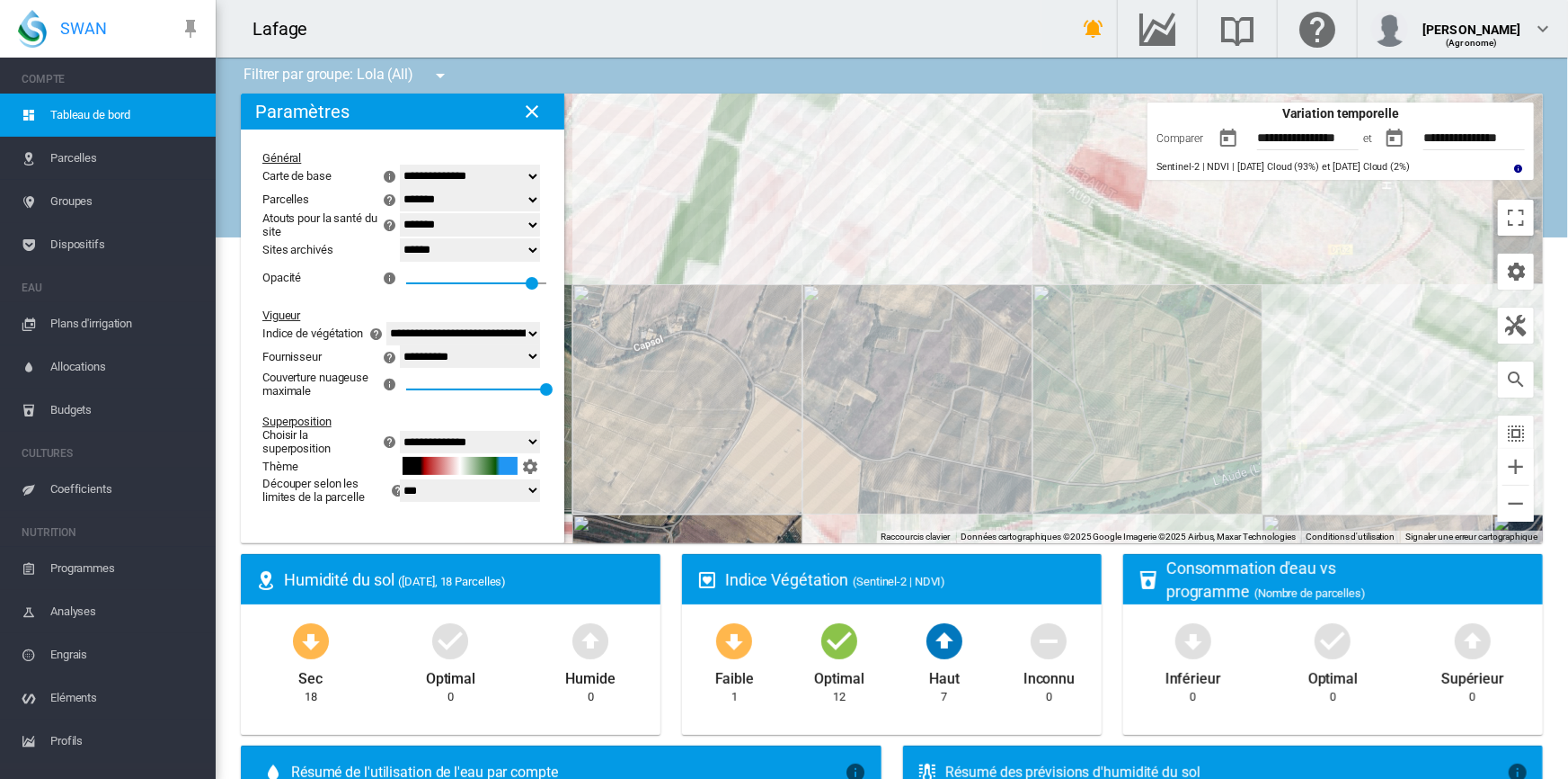
drag, startPoint x: 1070, startPoint y: 308, endPoint x: 989, endPoint y: 294, distance: 82.2
click at [989, 294] on div at bounding box center [892, 318] width 1302 height 450
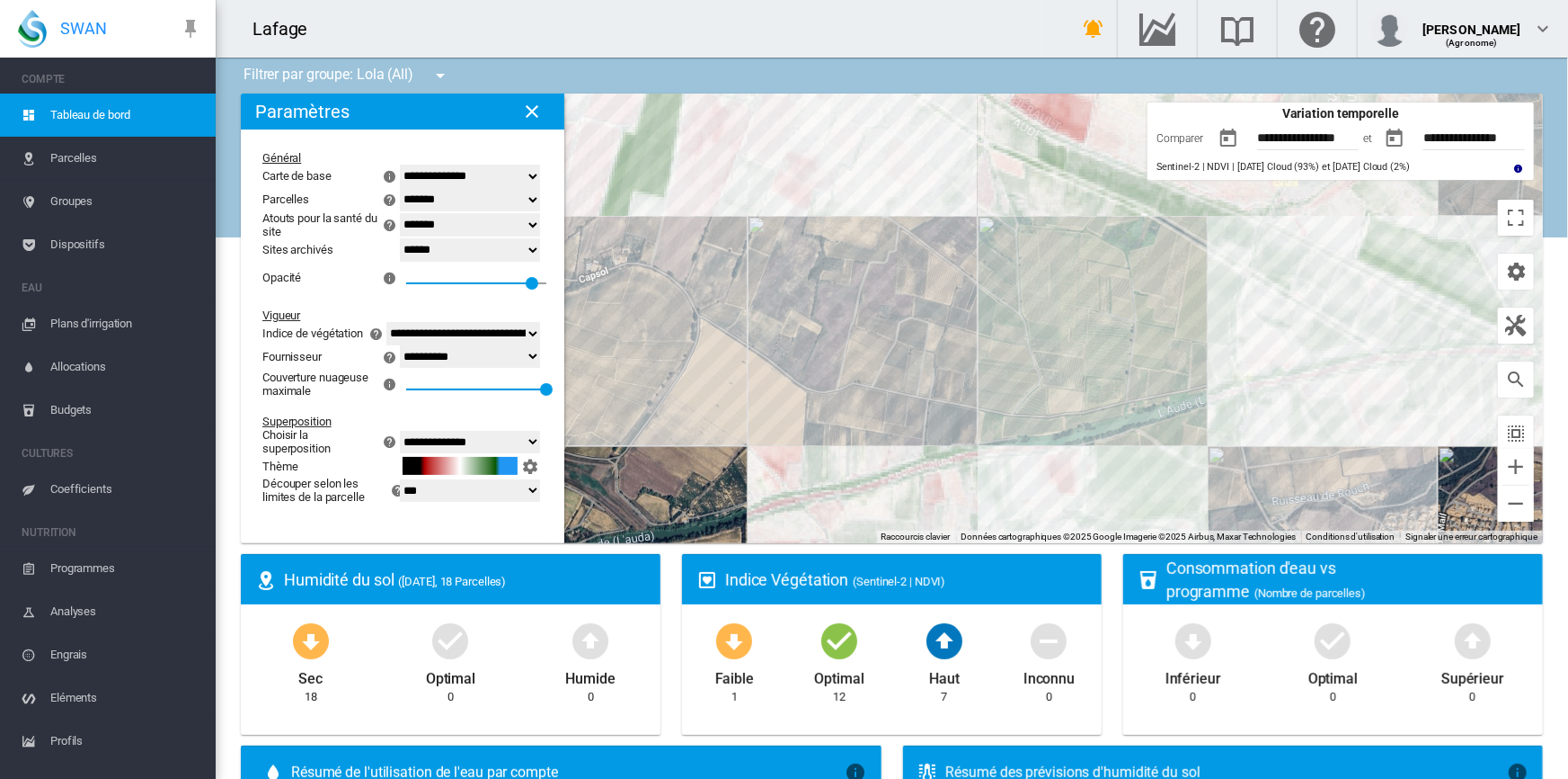
drag, startPoint x: 974, startPoint y: 350, endPoint x: 922, endPoint y: 274, distance: 92.1
click at [922, 274] on div at bounding box center [892, 318] width 1302 height 450
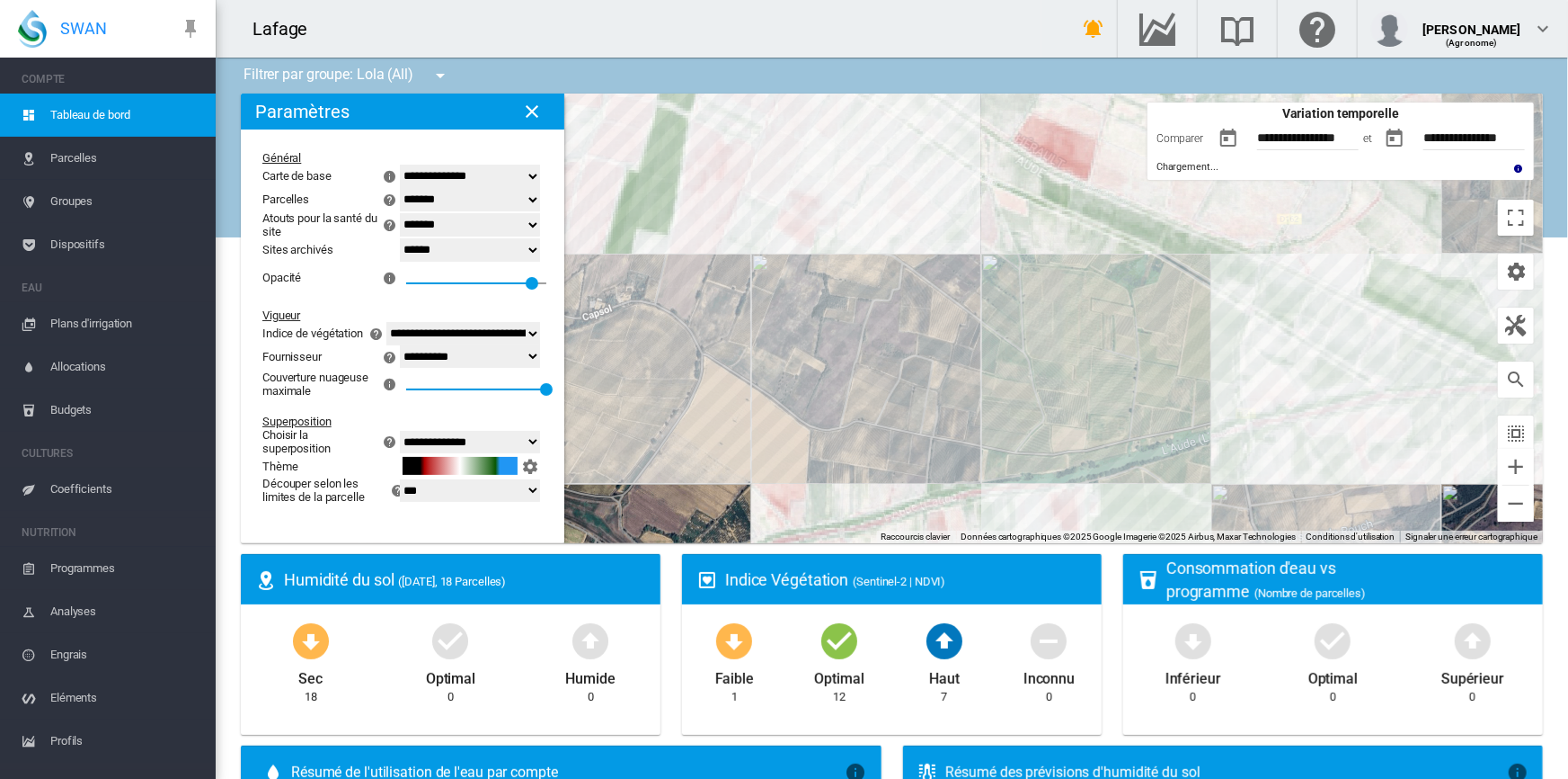
click at [925, 328] on div at bounding box center [892, 318] width 1302 height 450
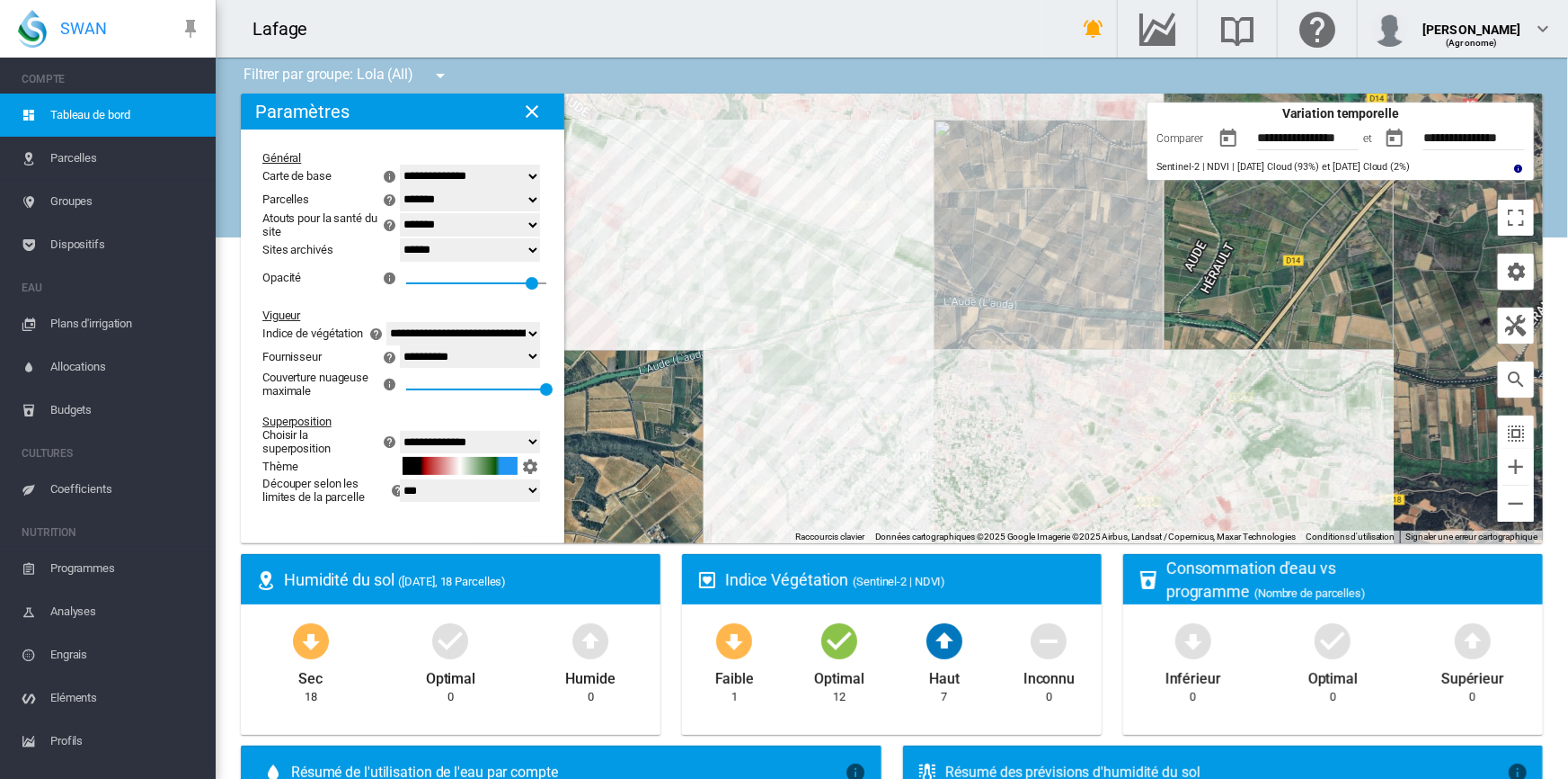
drag, startPoint x: 844, startPoint y: 320, endPoint x: 794, endPoint y: 319, distance: 50.0
click at [794, 319] on div at bounding box center [892, 318] width 1302 height 450
click at [979, 202] on div "NDVI: FIT02 IVP" at bounding box center [892, 318] width 1302 height 450
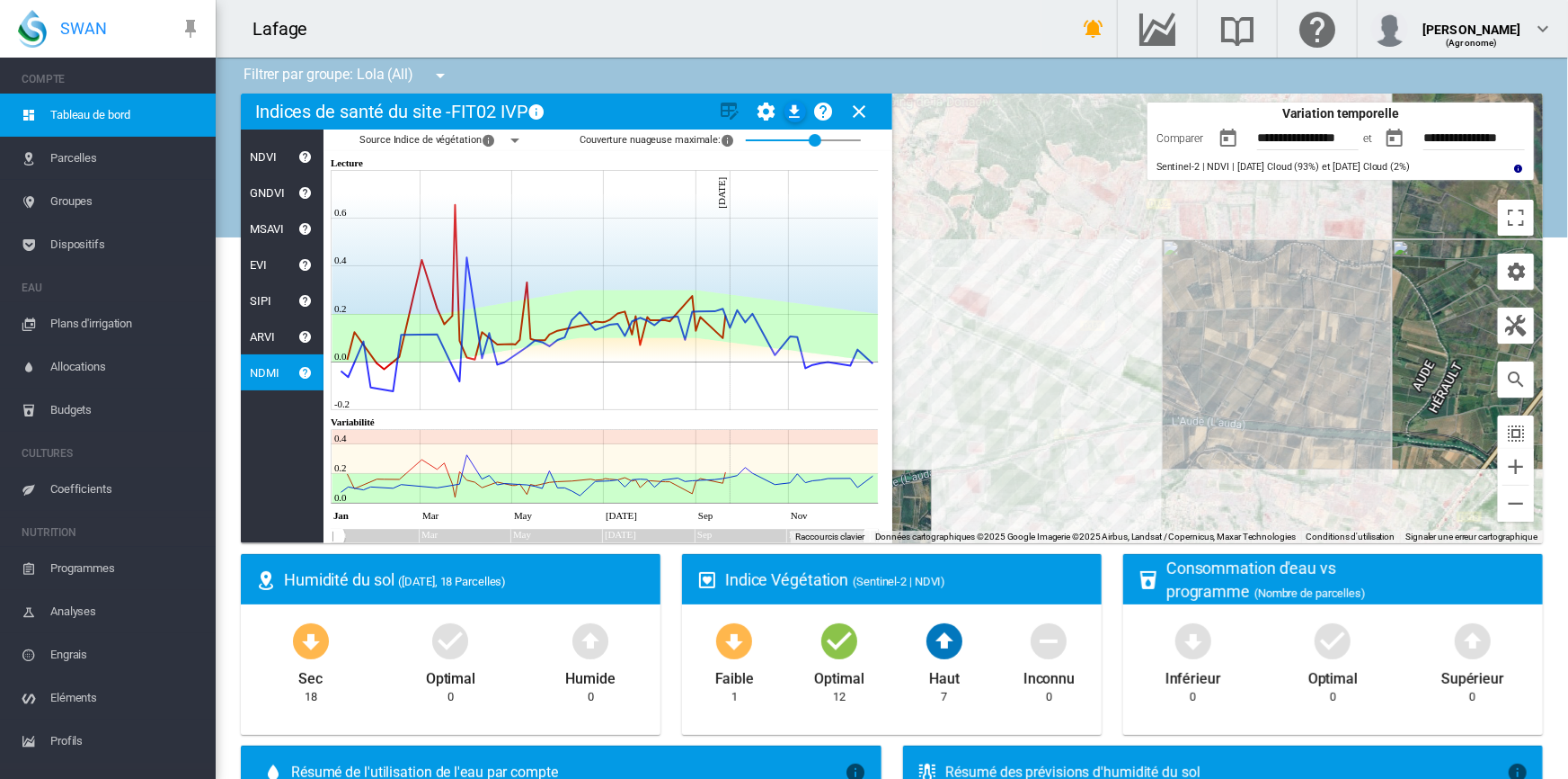
click at [976, 269] on div at bounding box center [892, 318] width 1302 height 450
click at [855, 109] on md-icon "icon-close" at bounding box center [860, 111] width 21 height 21
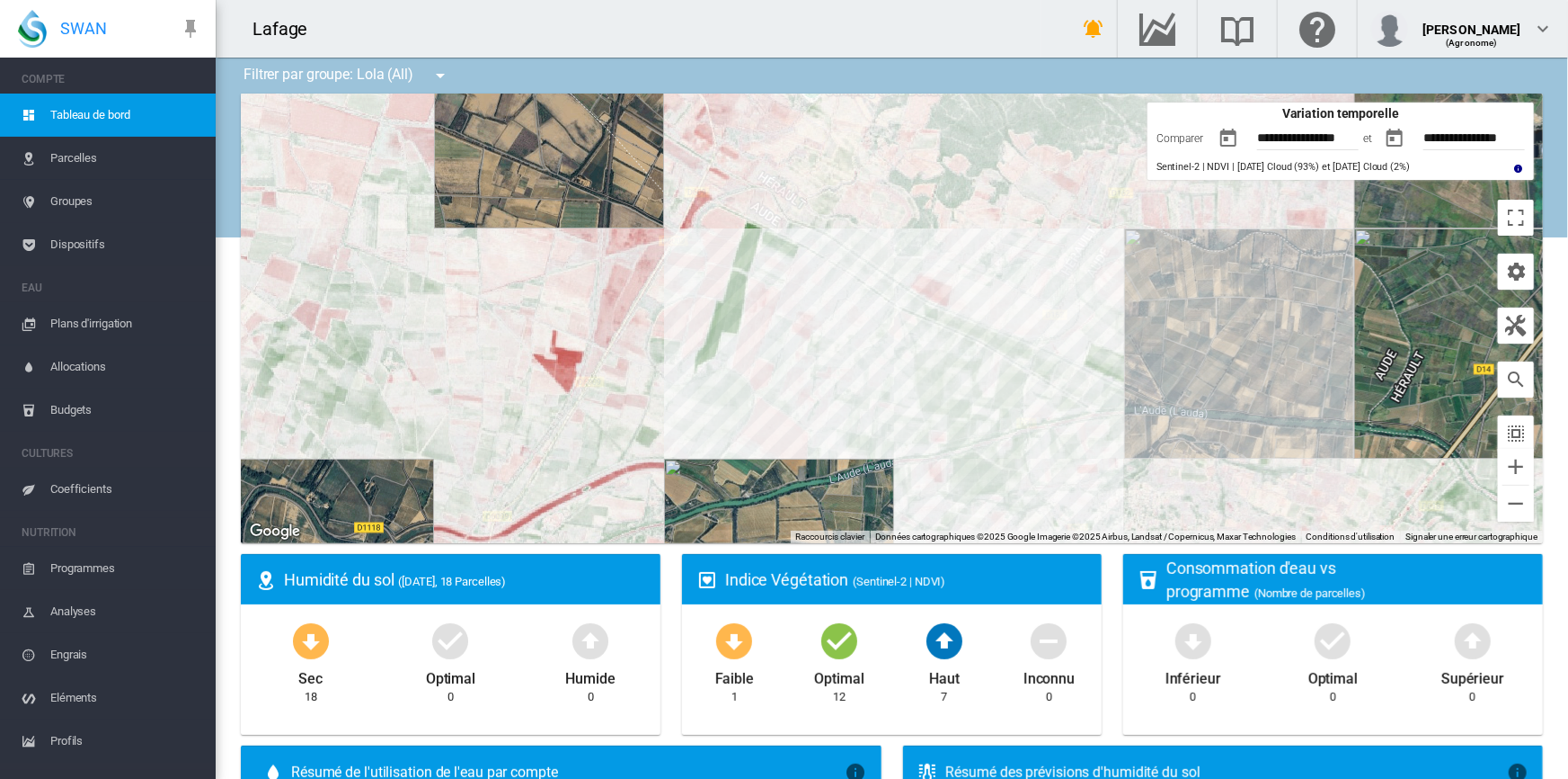
drag, startPoint x: 897, startPoint y: 363, endPoint x: 866, endPoint y: 345, distance: 35.8
click at [851, 352] on div at bounding box center [892, 318] width 1302 height 450
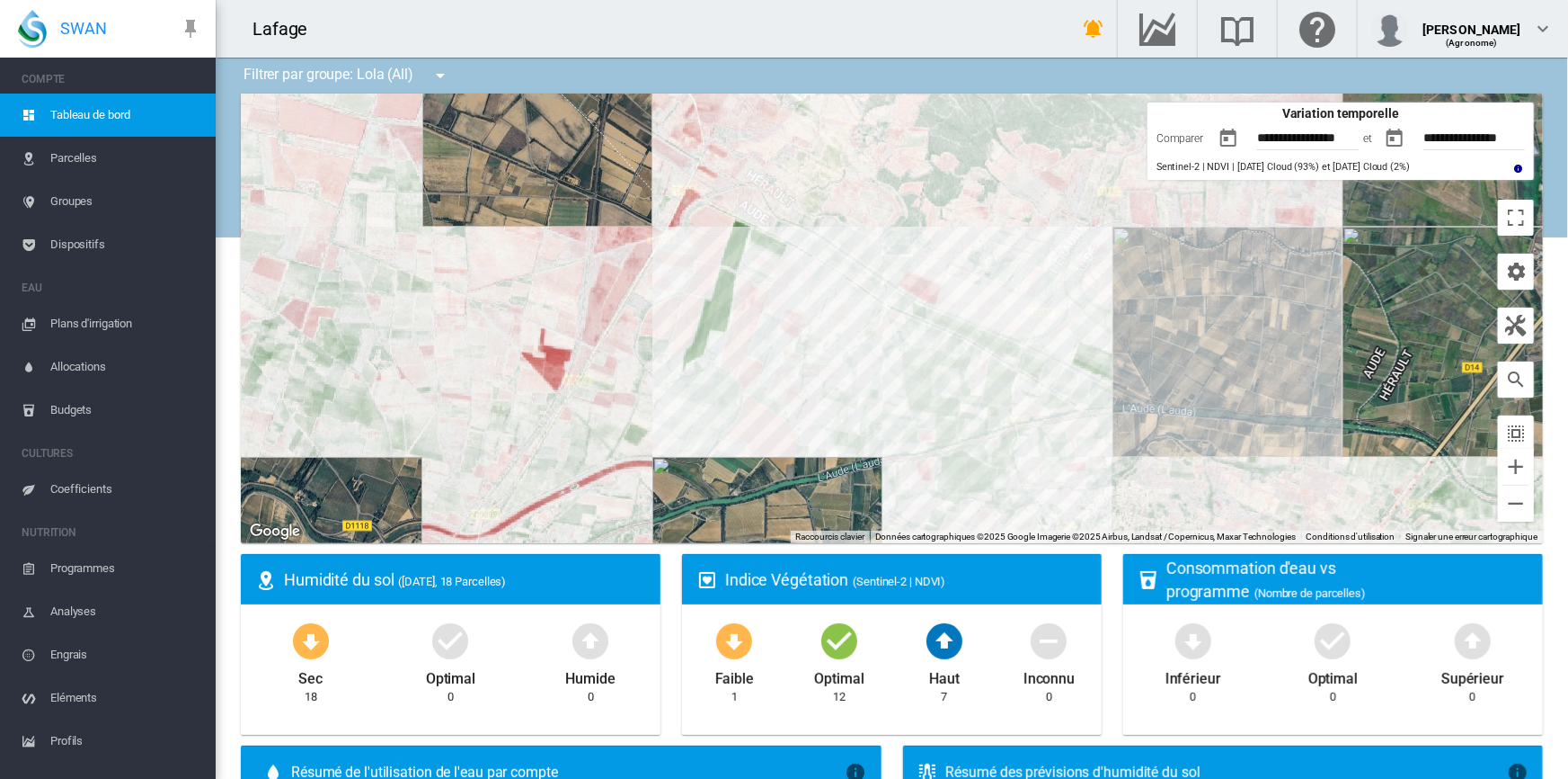
click at [1384, 134] on button "button" at bounding box center [1394, 137] width 36 height 36
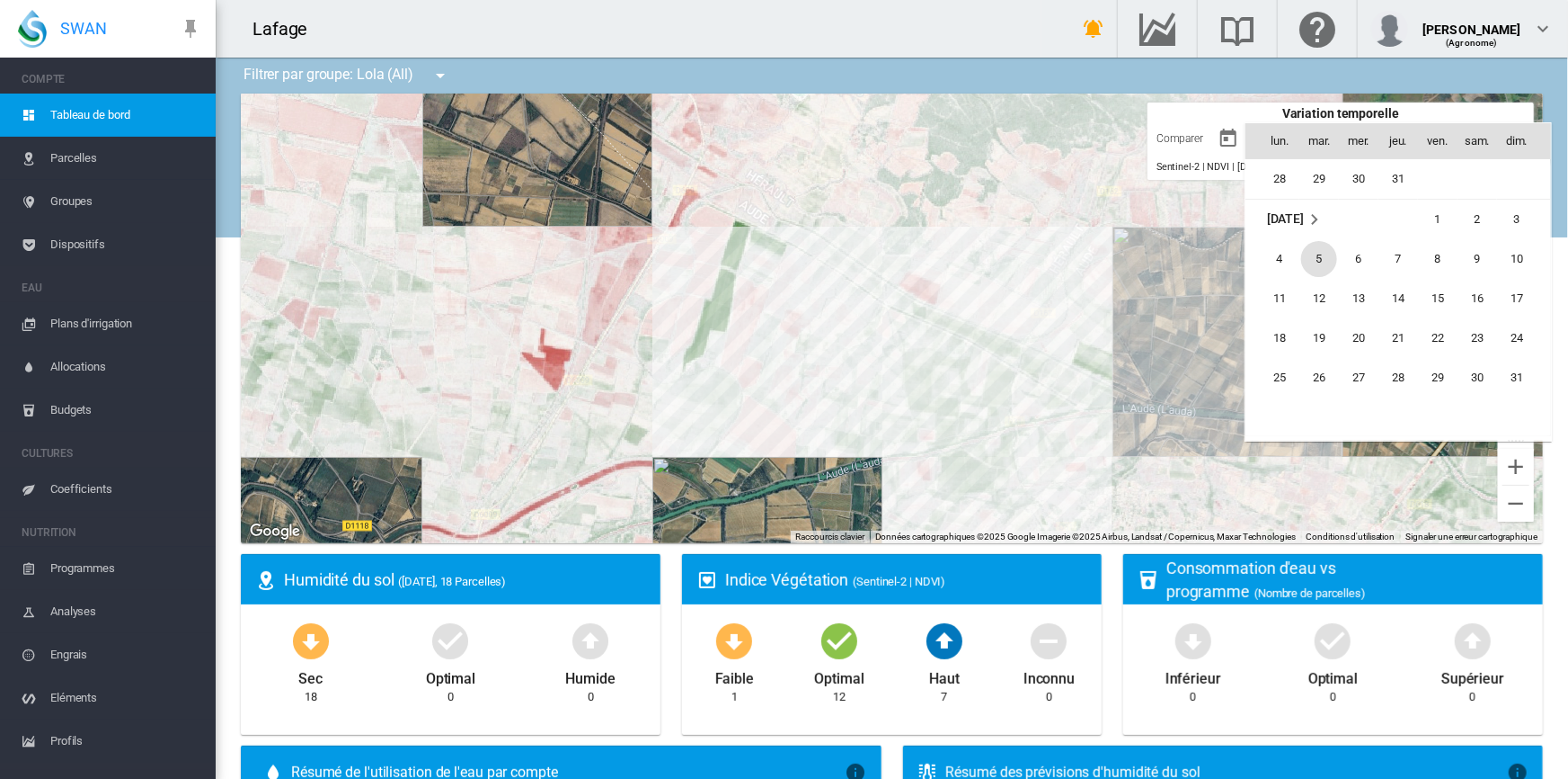
scroll to position [3181, 0]
click at [1524, 255] on span "31" at bounding box center [1516, 254] width 36 height 36
type input "**********"
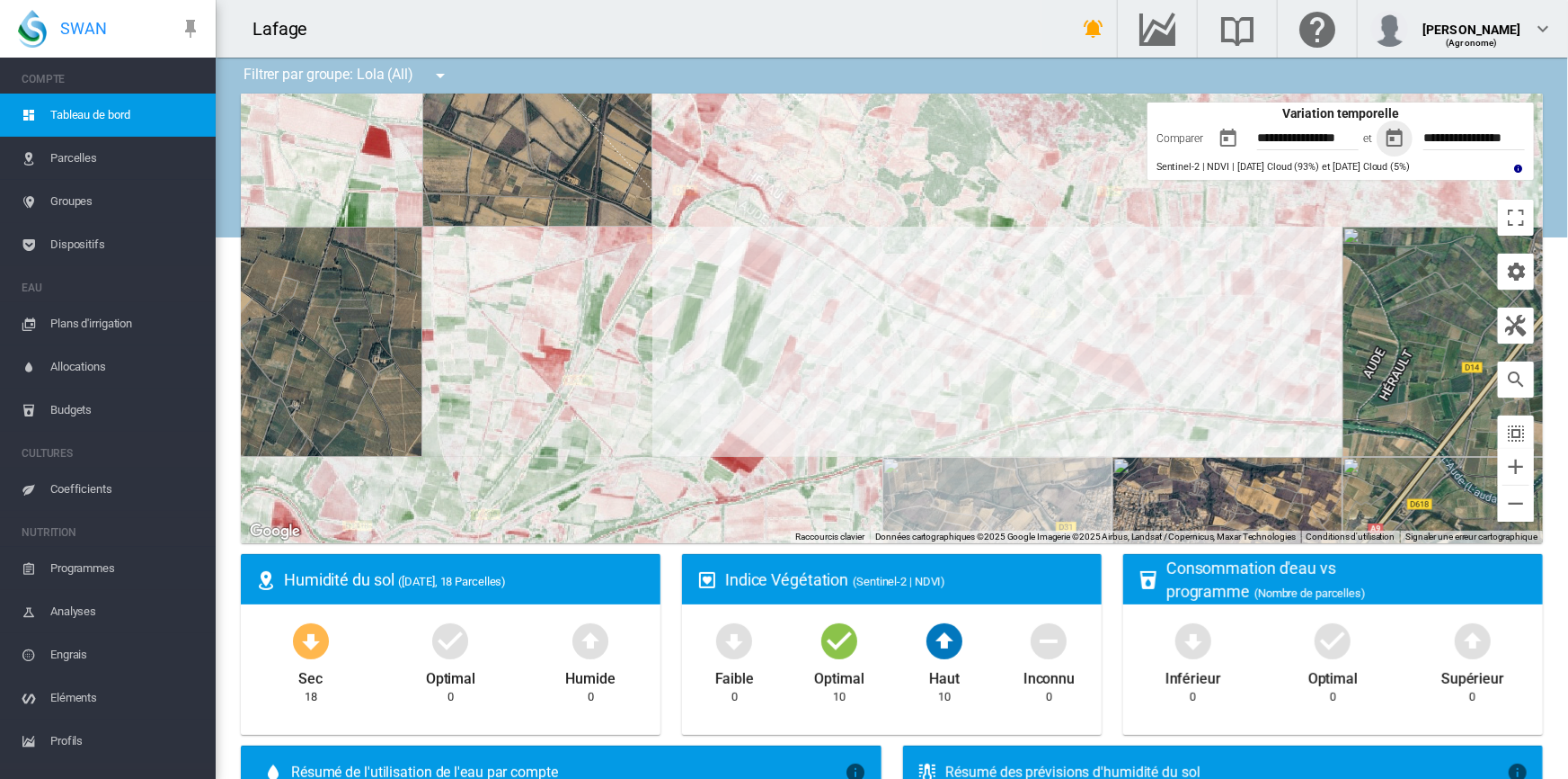
click at [1216, 141] on button "button" at bounding box center [1228, 137] width 36 height 36
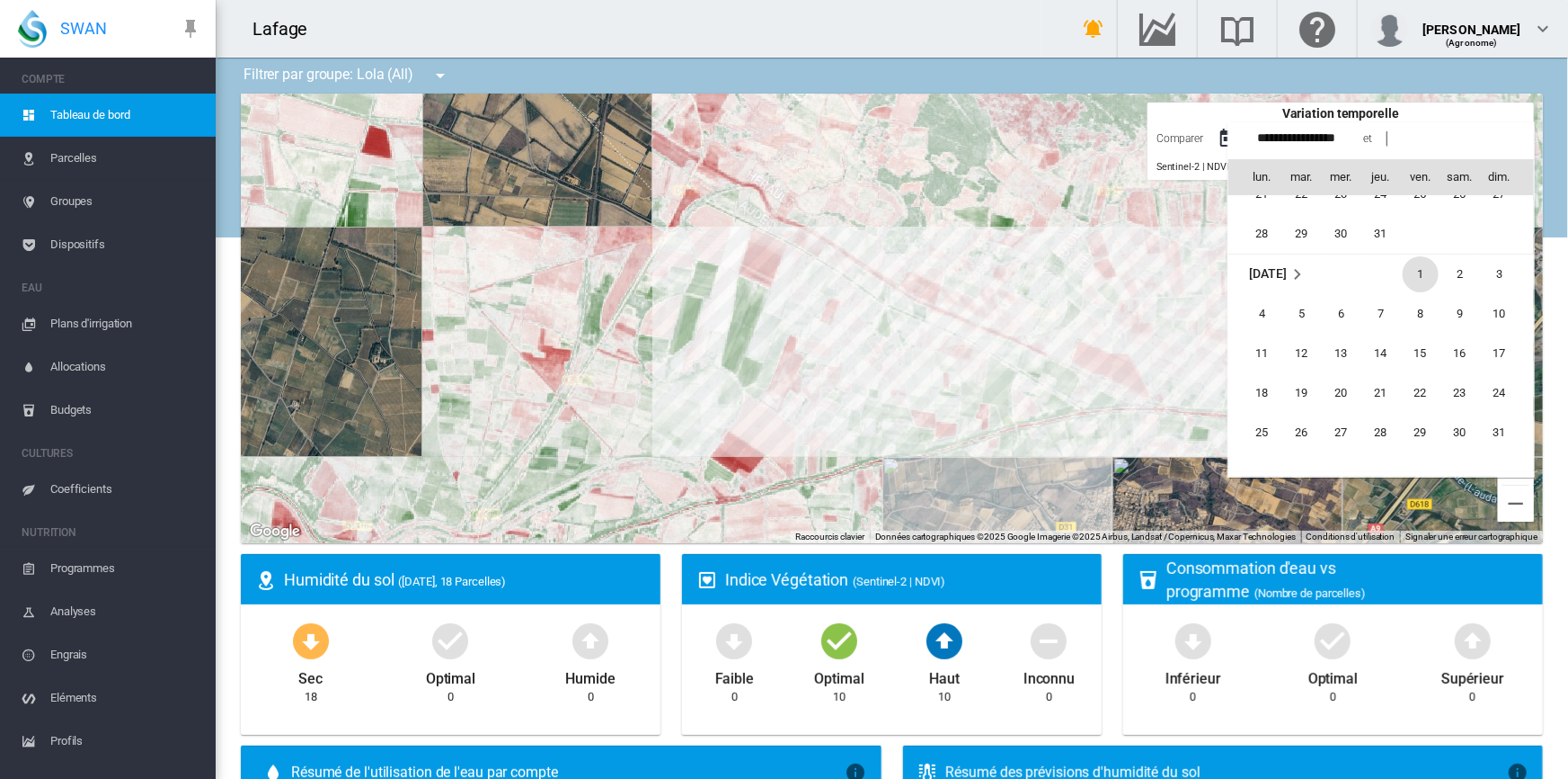
scroll to position [416169, 0]
click at [1426, 294] on span "1" at bounding box center [1420, 295] width 36 height 36
type input "**********"
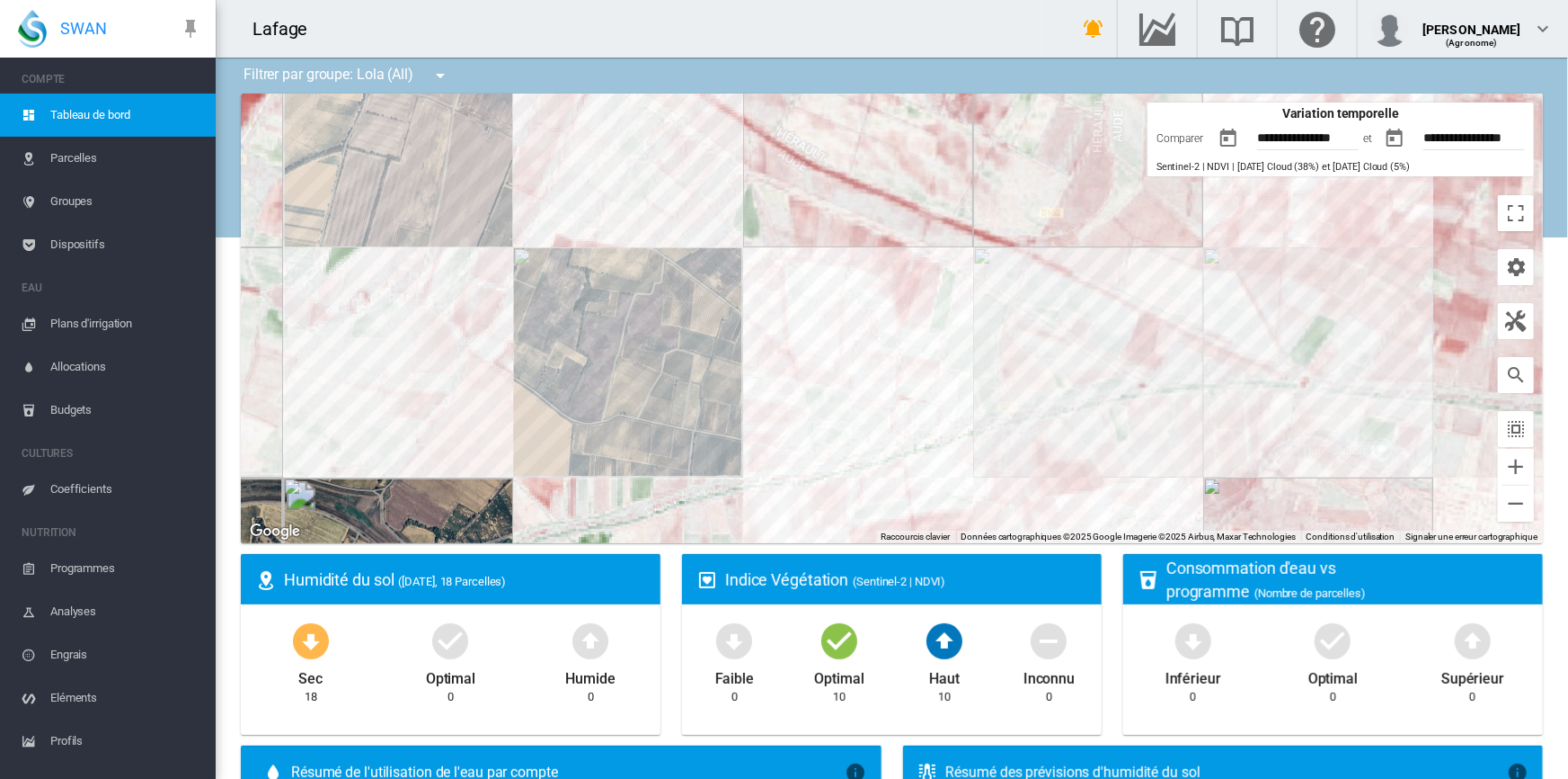
drag, startPoint x: 850, startPoint y: 435, endPoint x: 676, endPoint y: 433, distance: 174.0
click at [676, 433] on div at bounding box center [892, 318] width 1302 height 450
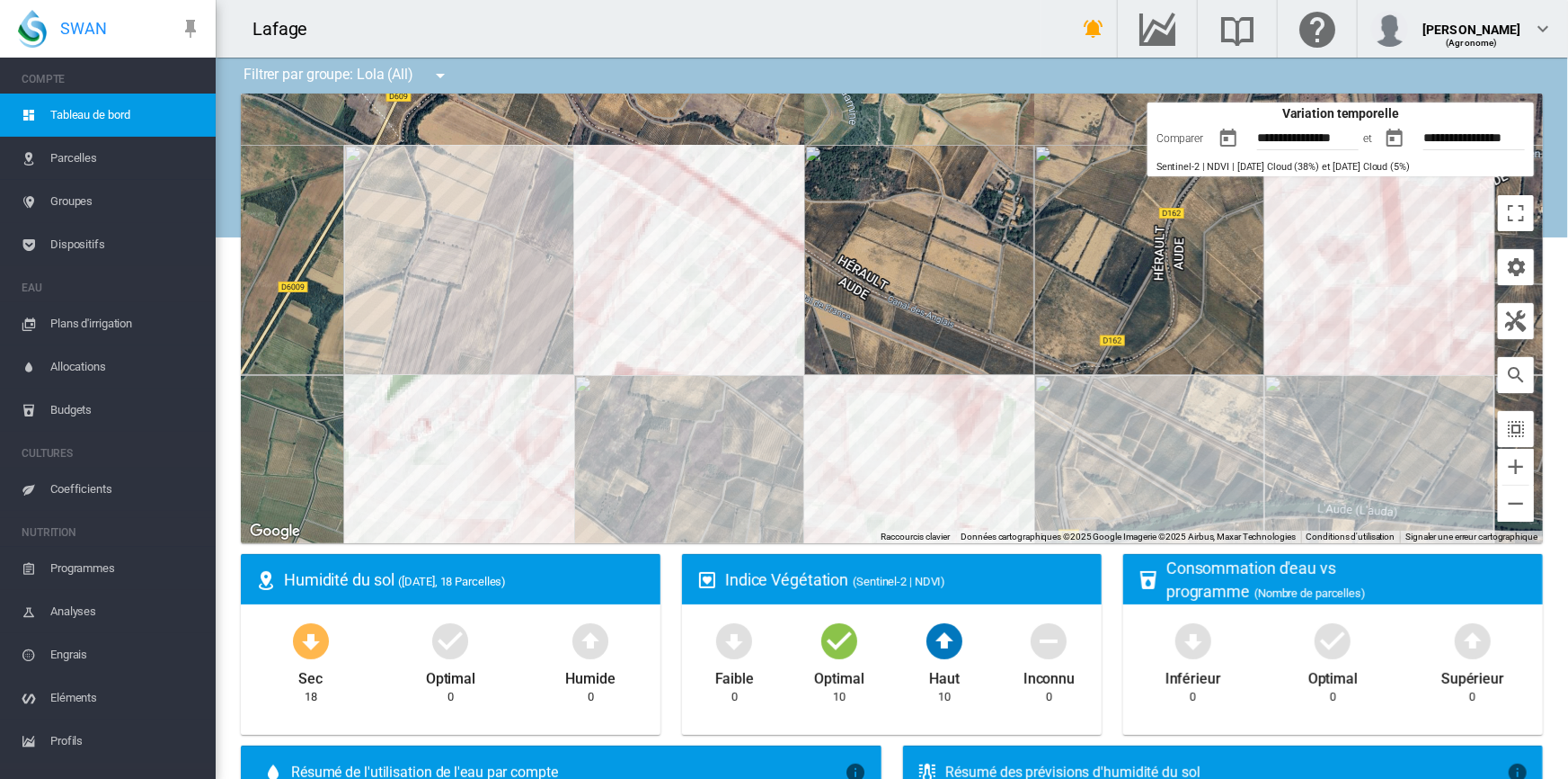
drag, startPoint x: 612, startPoint y: 385, endPoint x: 673, endPoint y: 513, distance: 141.8
click at [673, 513] on div at bounding box center [892, 318] width 1302 height 450
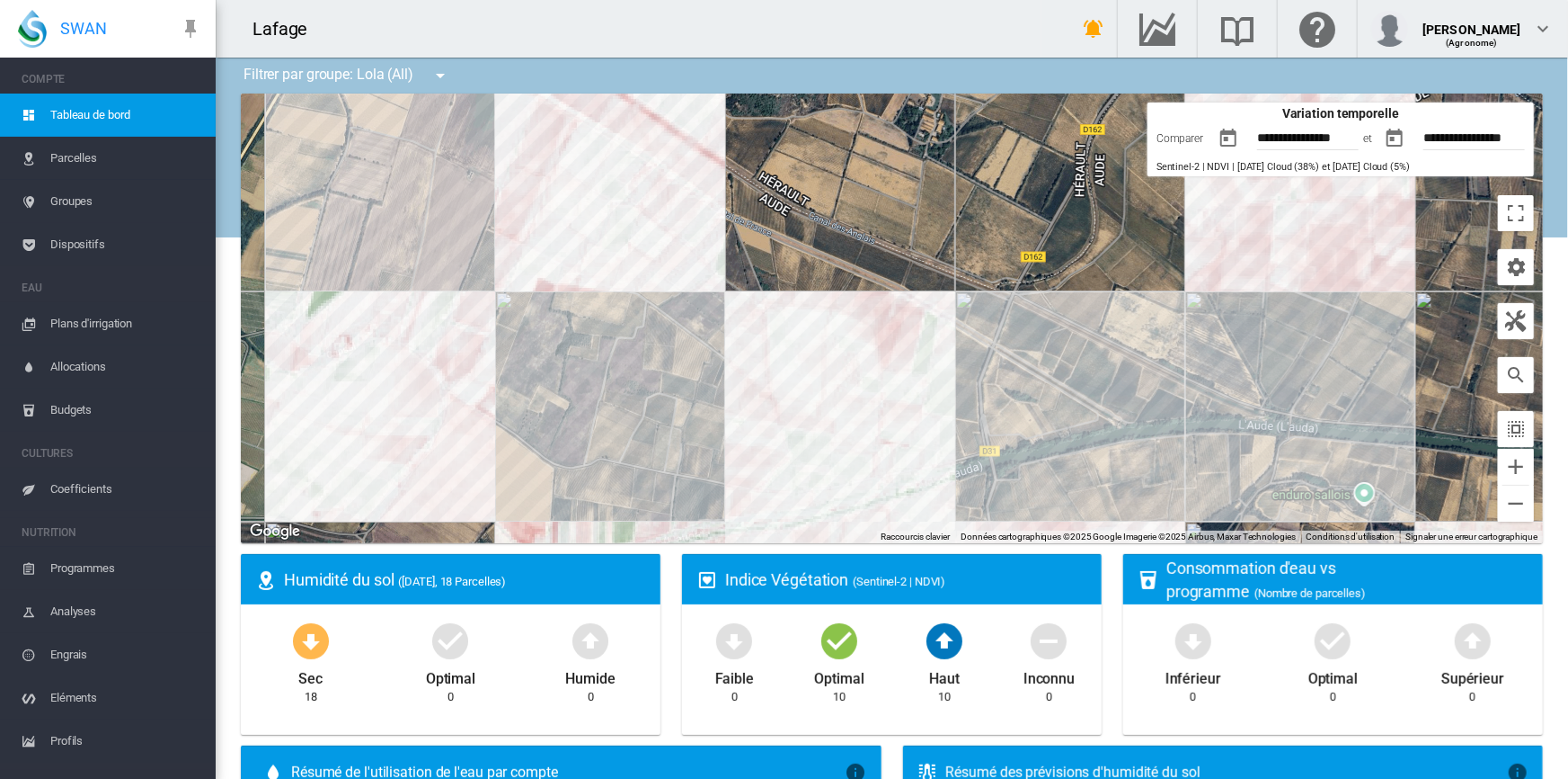
drag, startPoint x: 667, startPoint y: 510, endPoint x: 587, endPoint y: 425, distance: 116.7
click at [587, 425] on div at bounding box center [892, 318] width 1302 height 450
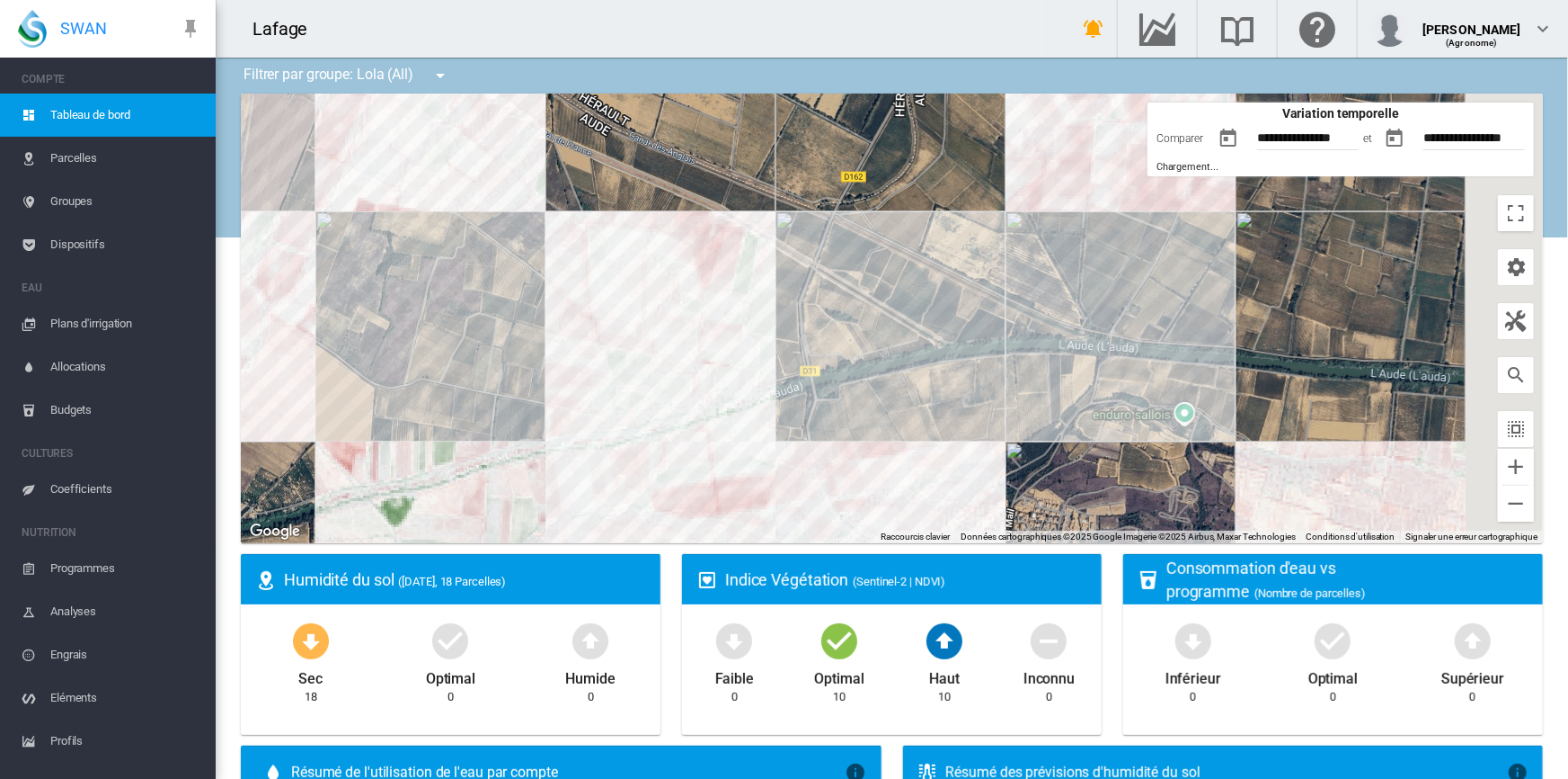
drag, startPoint x: 707, startPoint y: 440, endPoint x: 526, endPoint y: 359, distance: 198.3
click at [526, 359] on div at bounding box center [892, 318] width 1302 height 450
drag, startPoint x: 799, startPoint y: 323, endPoint x: 565, endPoint y: 382, distance: 241.3
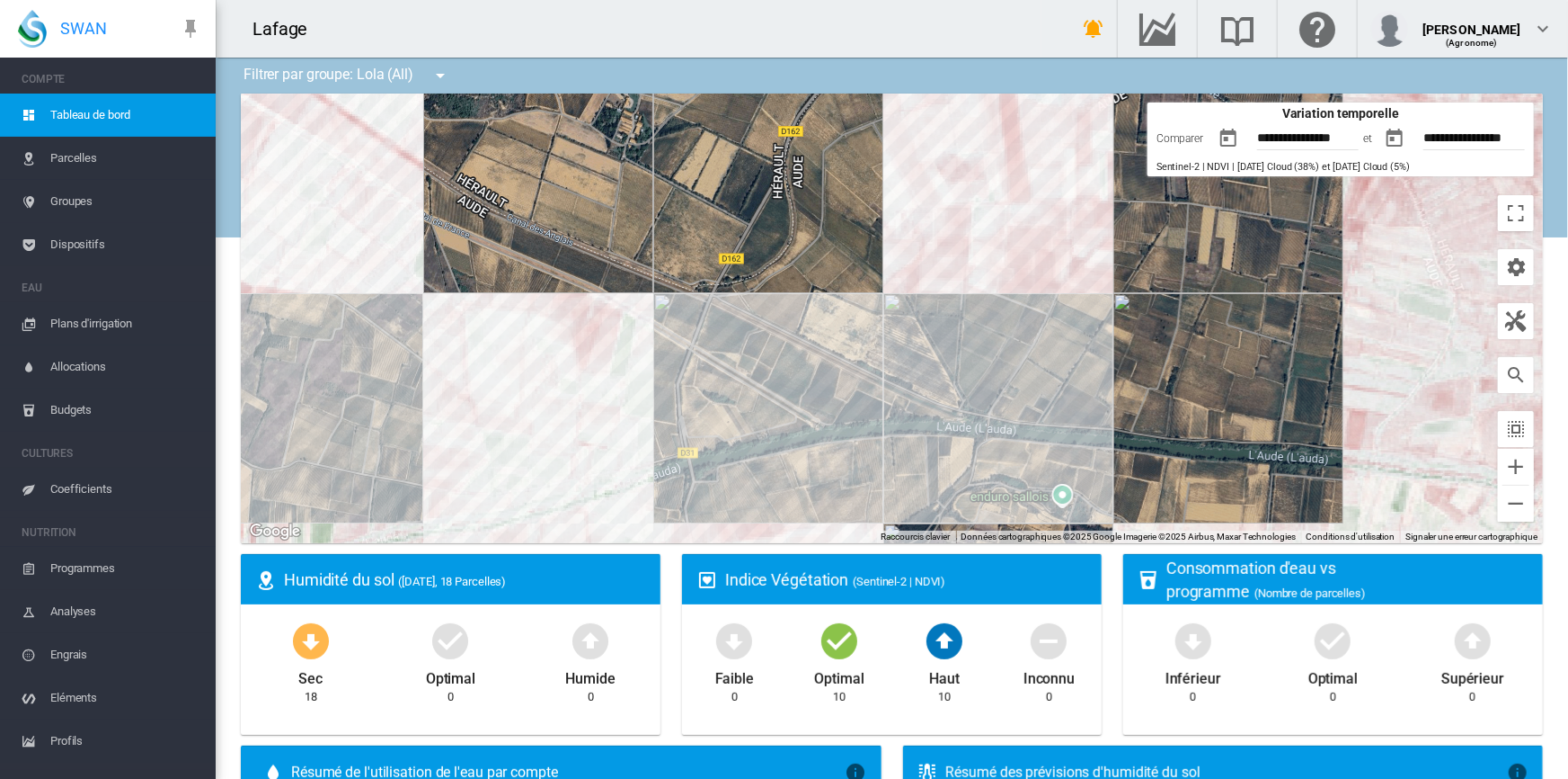
drag, startPoint x: 916, startPoint y: 283, endPoint x: 794, endPoint y: 368, distance: 148.7
click at [794, 368] on div at bounding box center [892, 318] width 1302 height 450
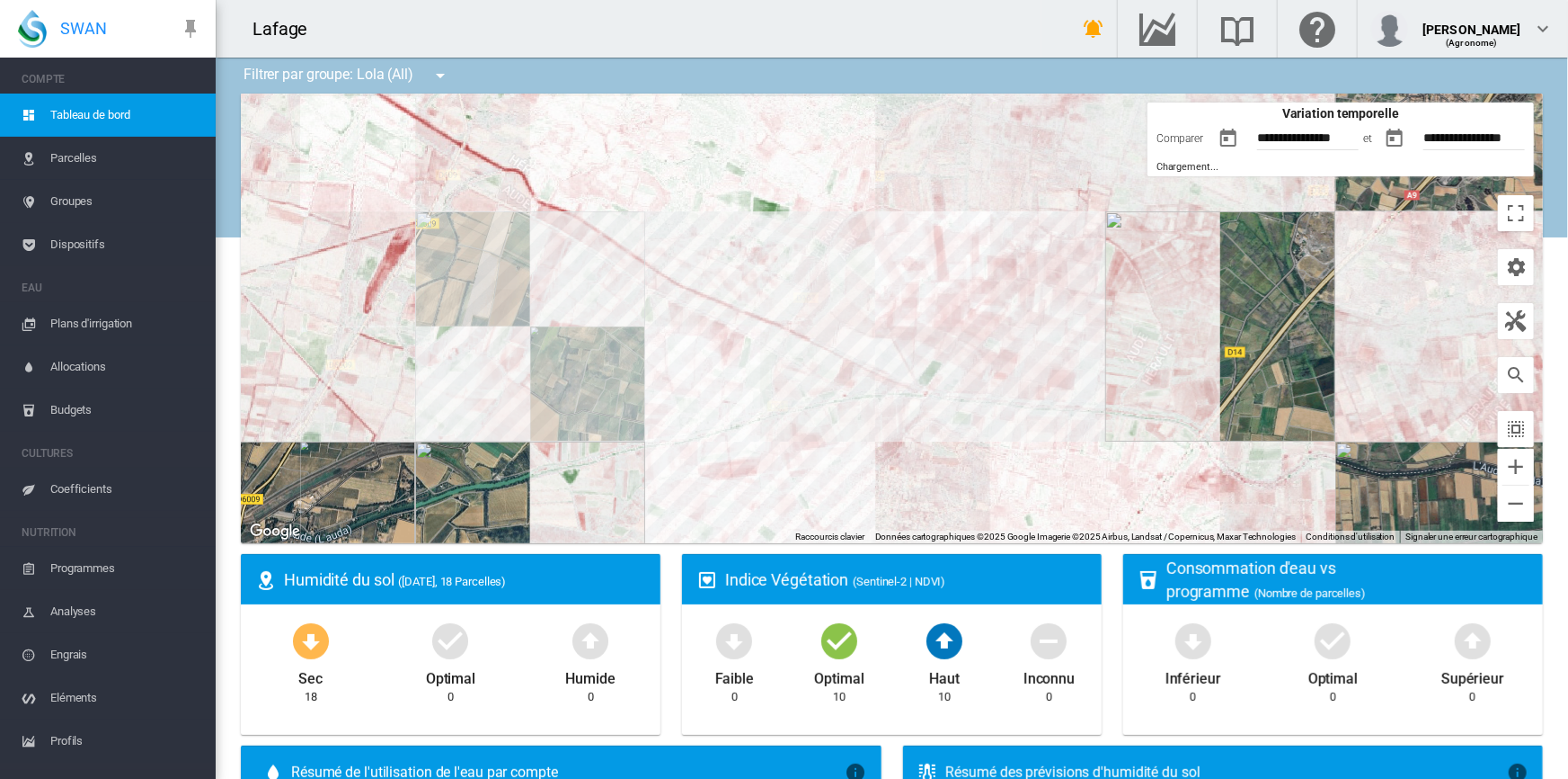
drag, startPoint x: 810, startPoint y: 391, endPoint x: 839, endPoint y: 386, distance: 29.4
click at [839, 386] on div at bounding box center [892, 318] width 1302 height 450
